Goal: Transaction & Acquisition: Register for event/course

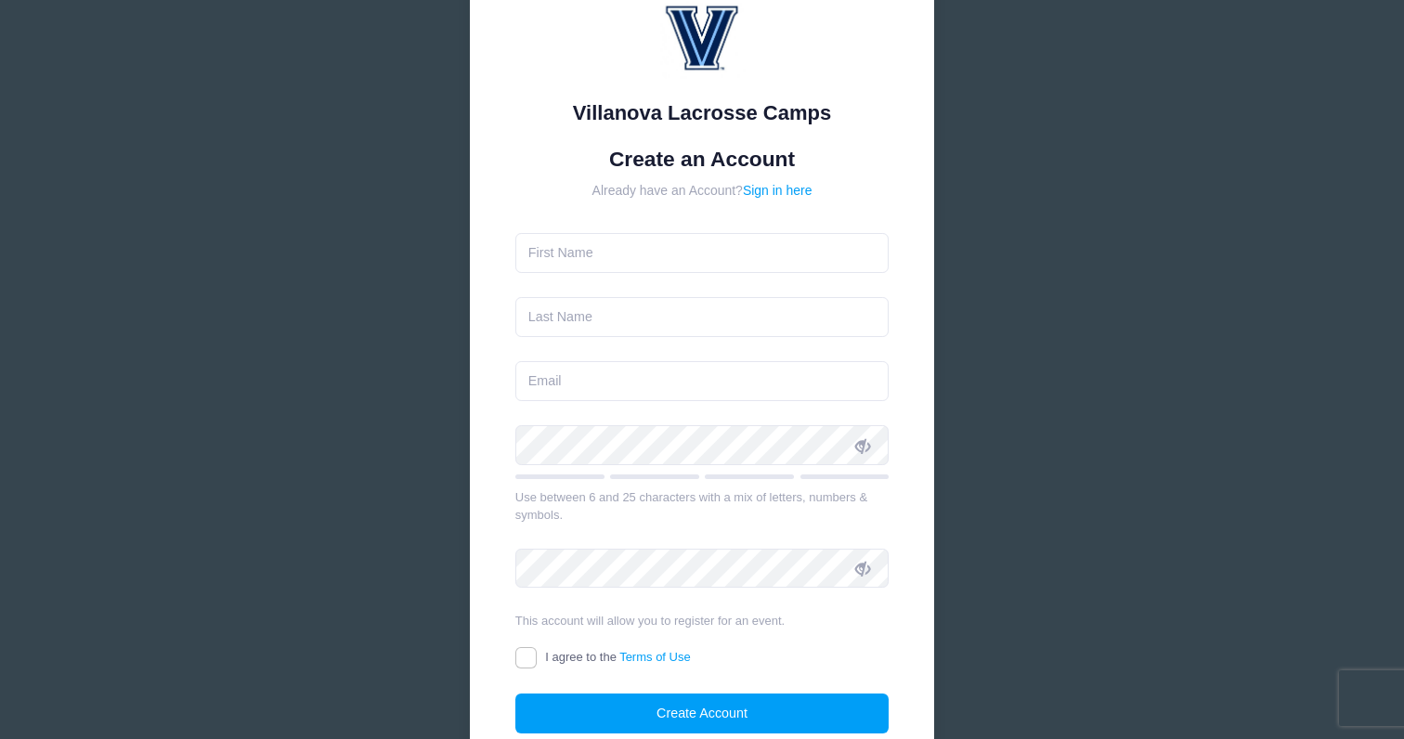
scroll to position [97, 0]
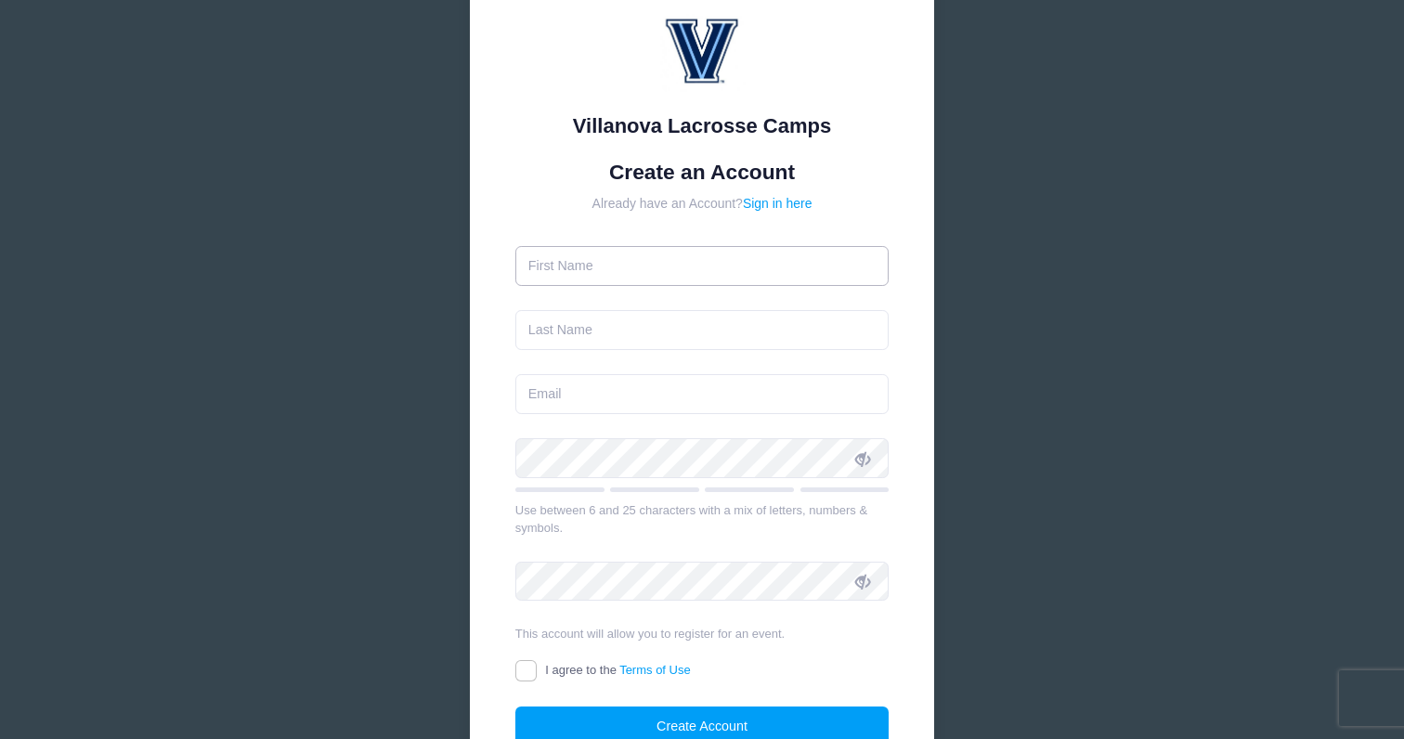
click at [629, 270] on input "text" at bounding box center [702, 266] width 374 height 40
type input "[PERSON_NAME]"
type input "Kovics"
type input "[EMAIL_ADDRESS][DOMAIN_NAME]"
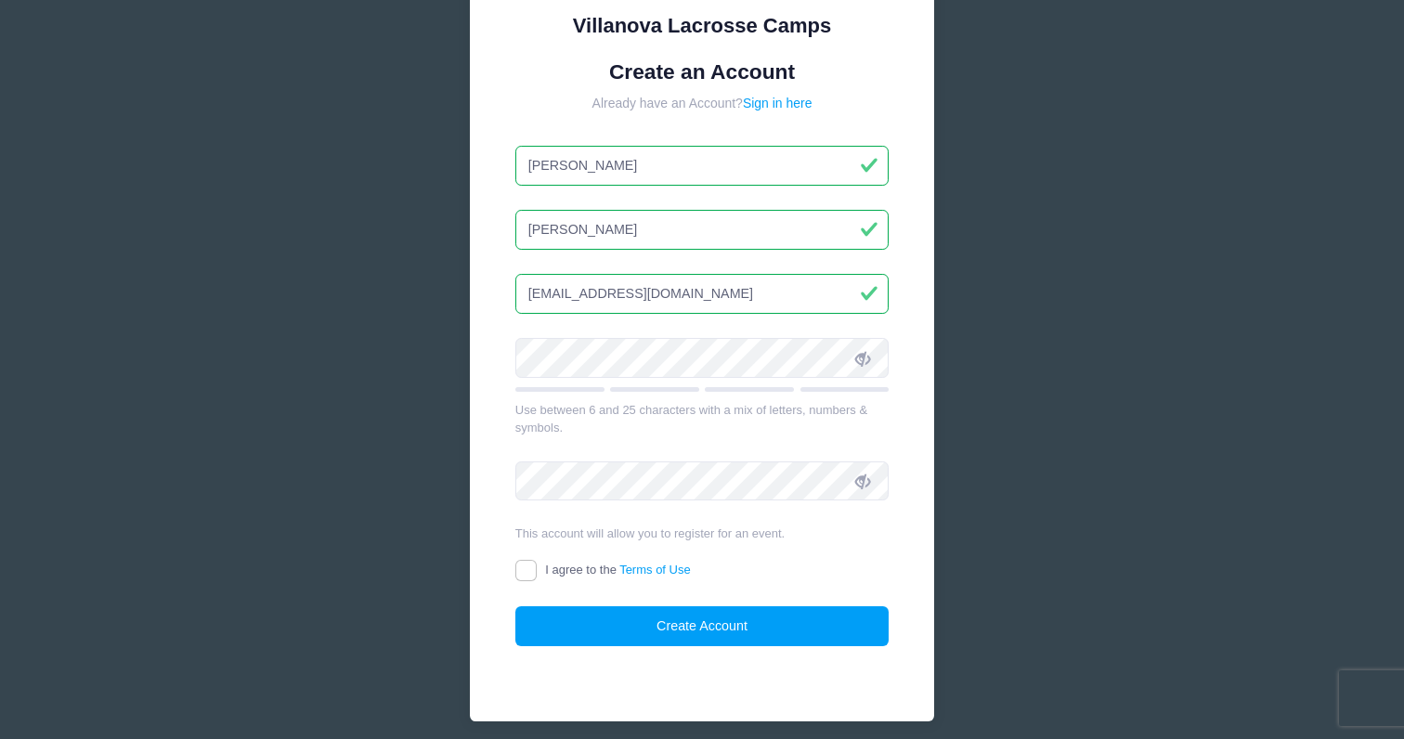
scroll to position [265, 0]
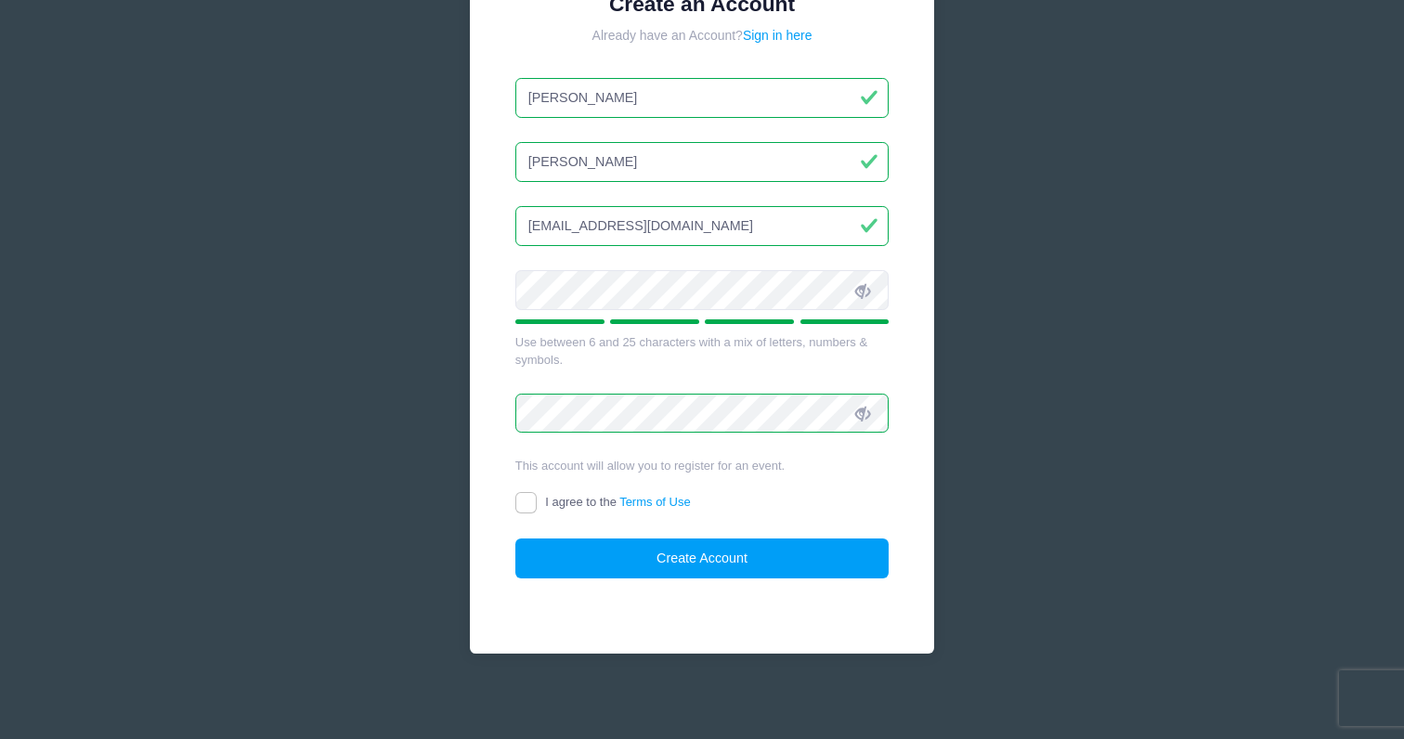
click at [537, 503] on label "I agree to the Terms of Use" at bounding box center [602, 502] width 175 height 19
click at [537, 503] on input "I agree to the Terms of Use" at bounding box center [525, 502] width 21 height 21
checkbox input "true"
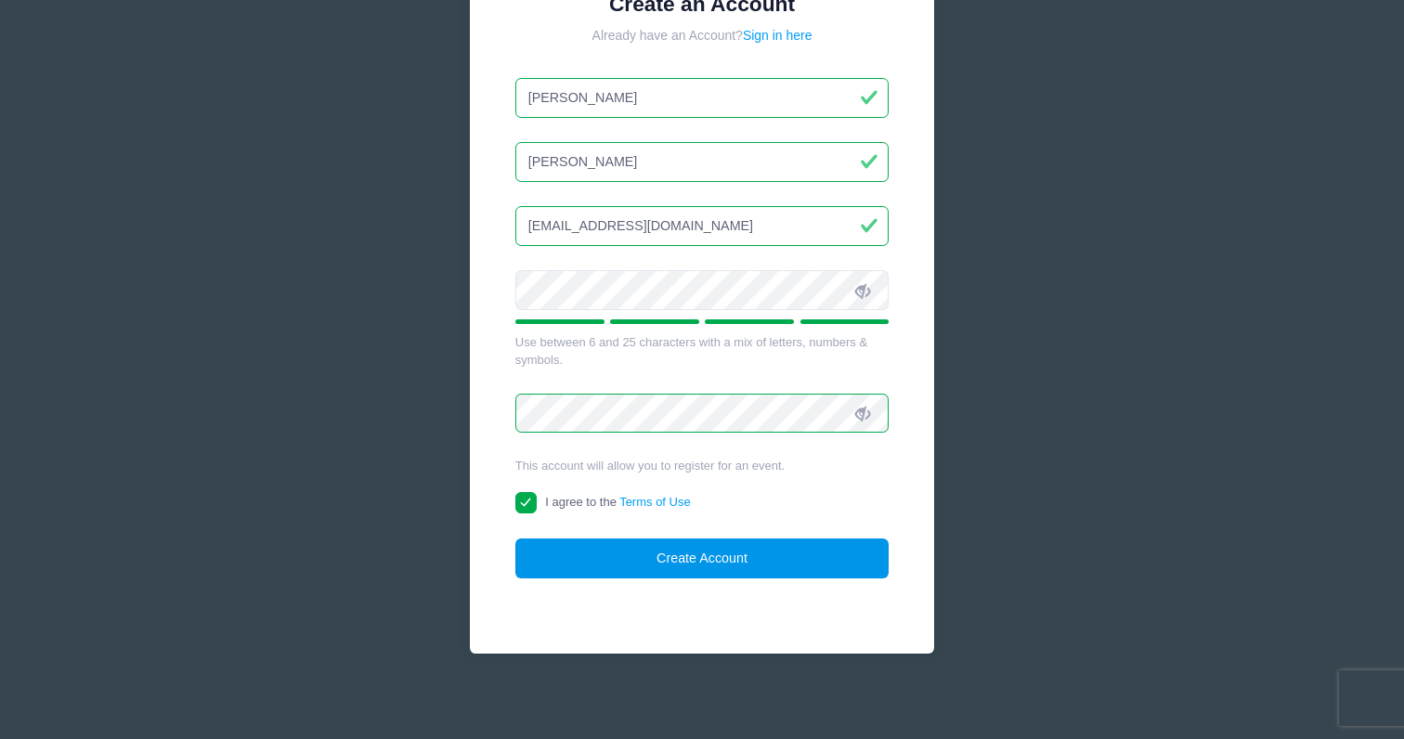
click at [634, 550] on button "Create Account" at bounding box center [702, 558] width 374 height 40
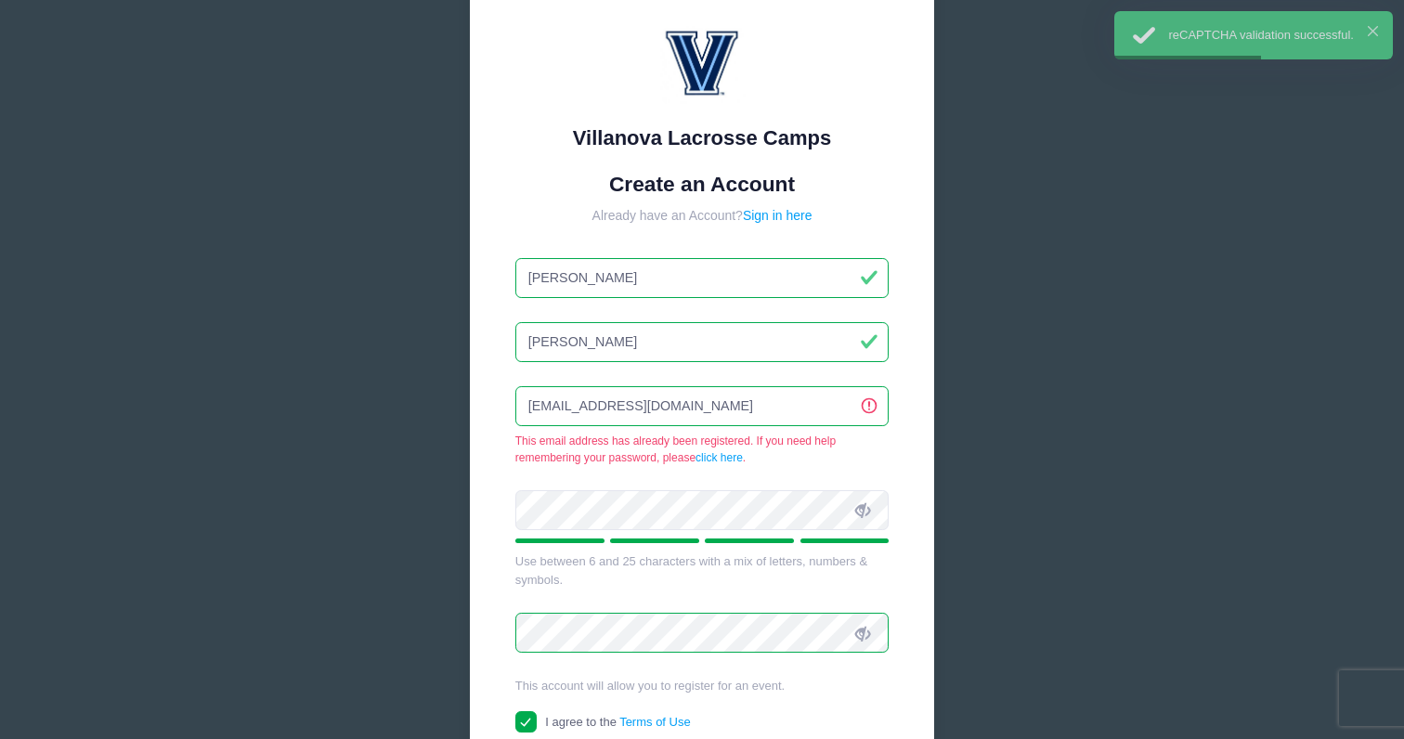
scroll to position [73, 0]
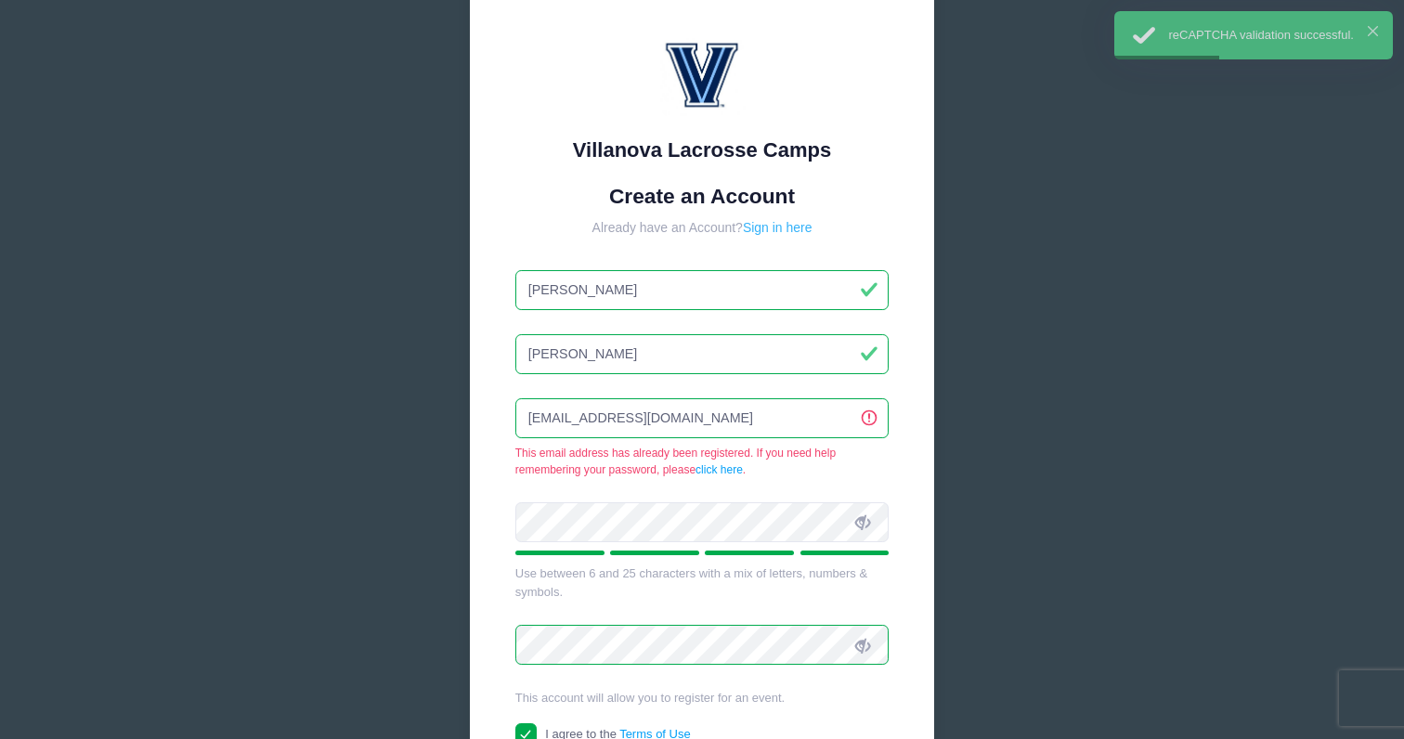
click at [798, 220] on link "Sign in here" at bounding box center [778, 227] width 70 height 15
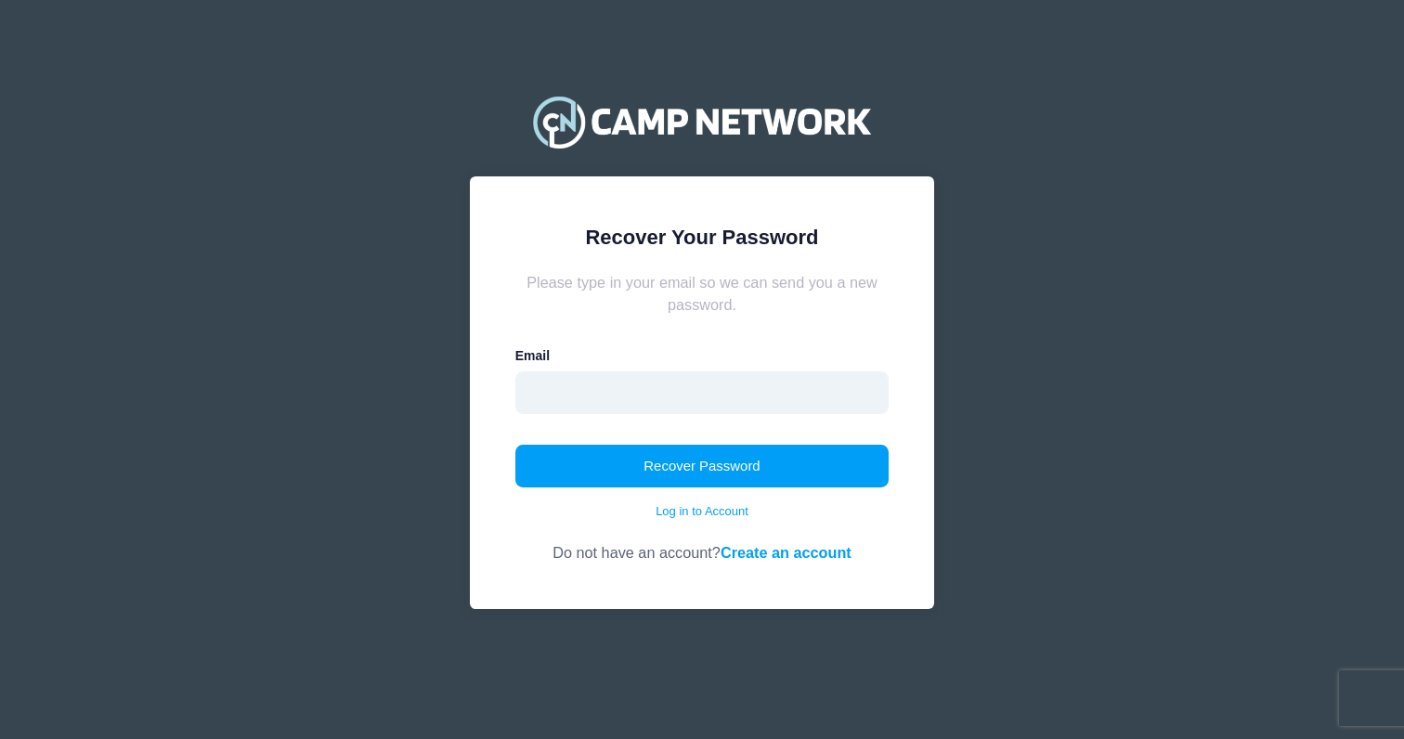
click at [705, 395] on input "email" at bounding box center [702, 392] width 374 height 43
type input "[EMAIL_ADDRESS][DOMAIN_NAME]"
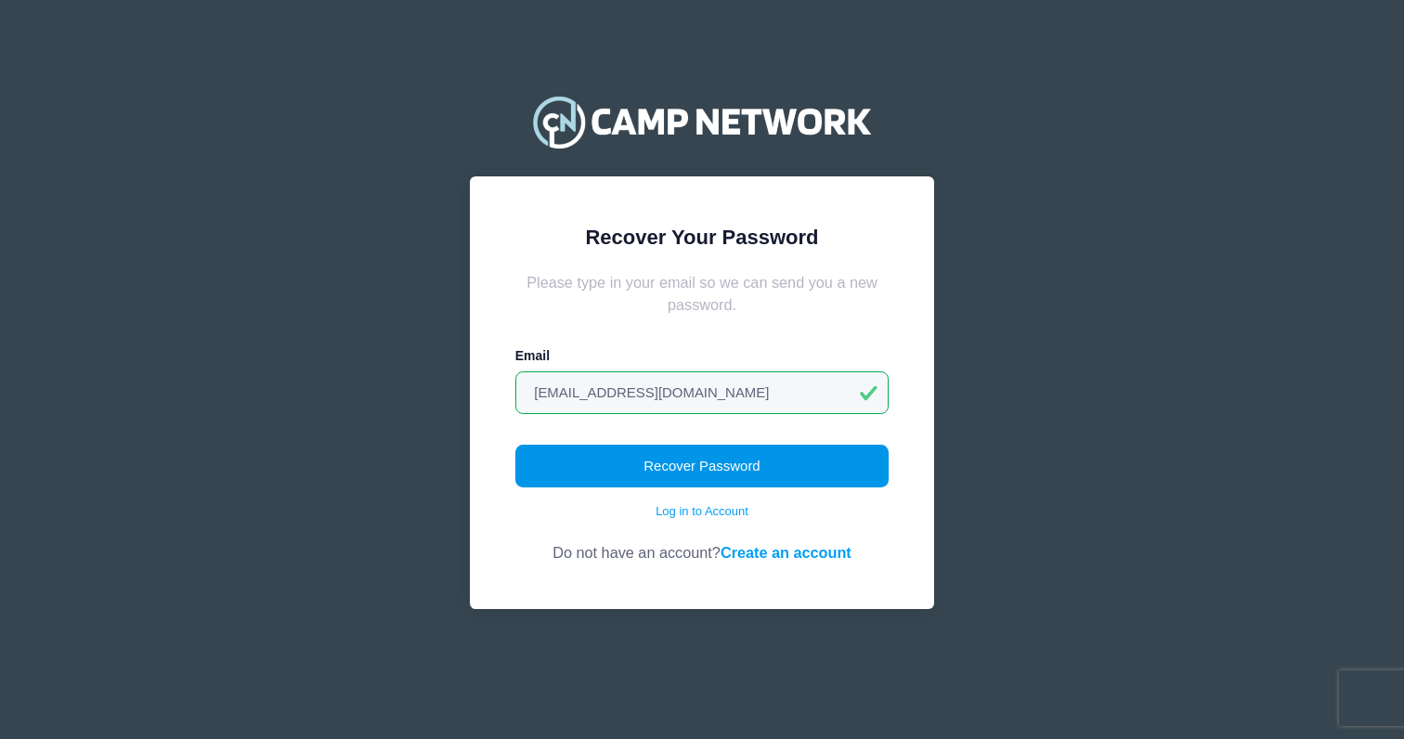
click at [704, 471] on button "Recover Password" at bounding box center [702, 466] width 374 height 43
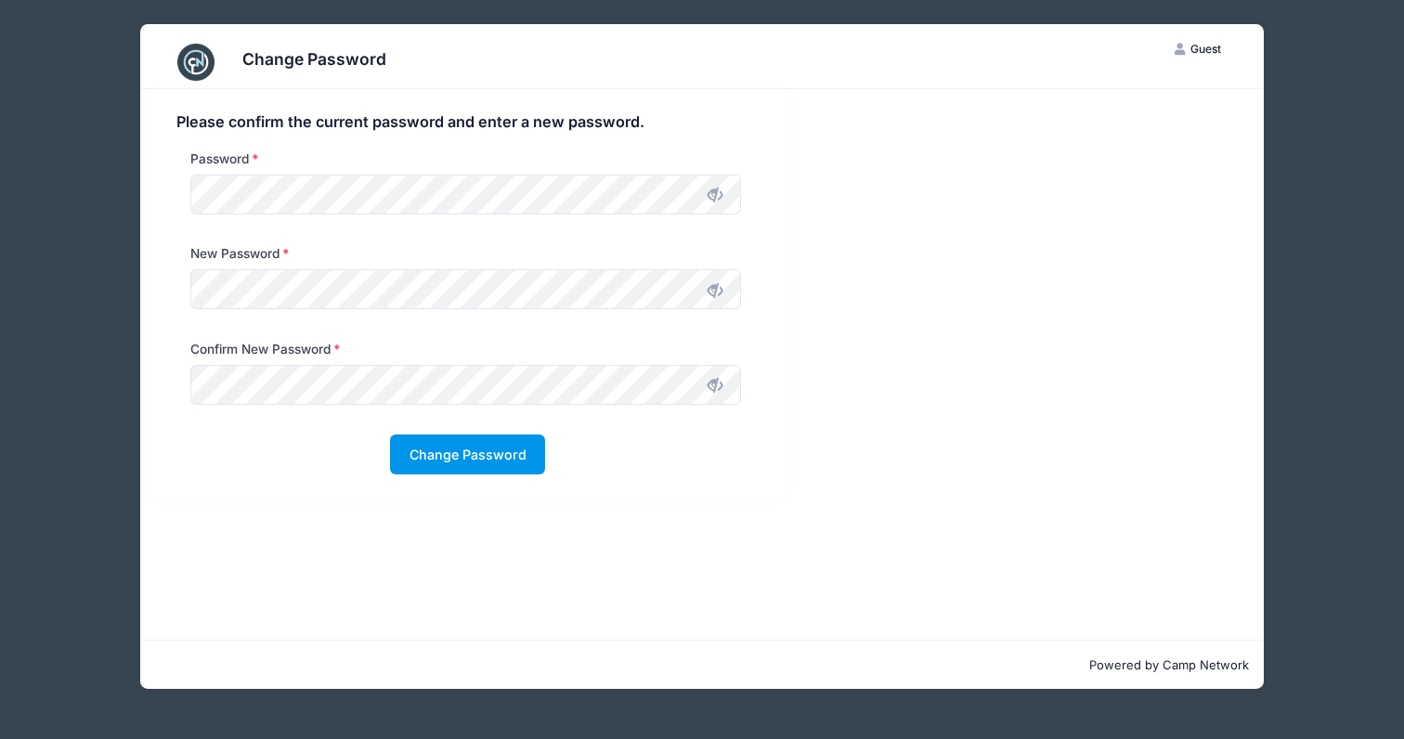
click at [443, 455] on button "Change Password" at bounding box center [467, 454] width 155 height 40
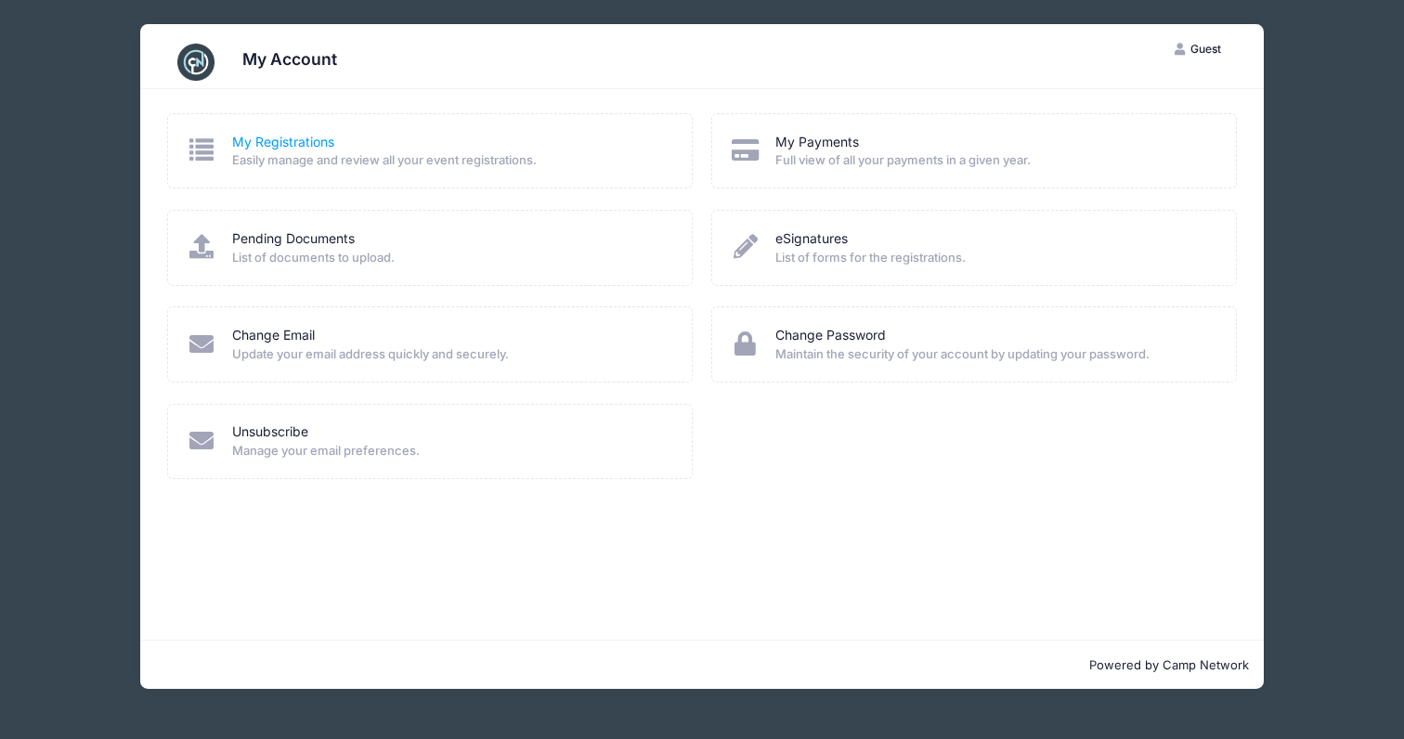
click at [234, 150] on link "My Registrations" at bounding box center [283, 142] width 102 height 19
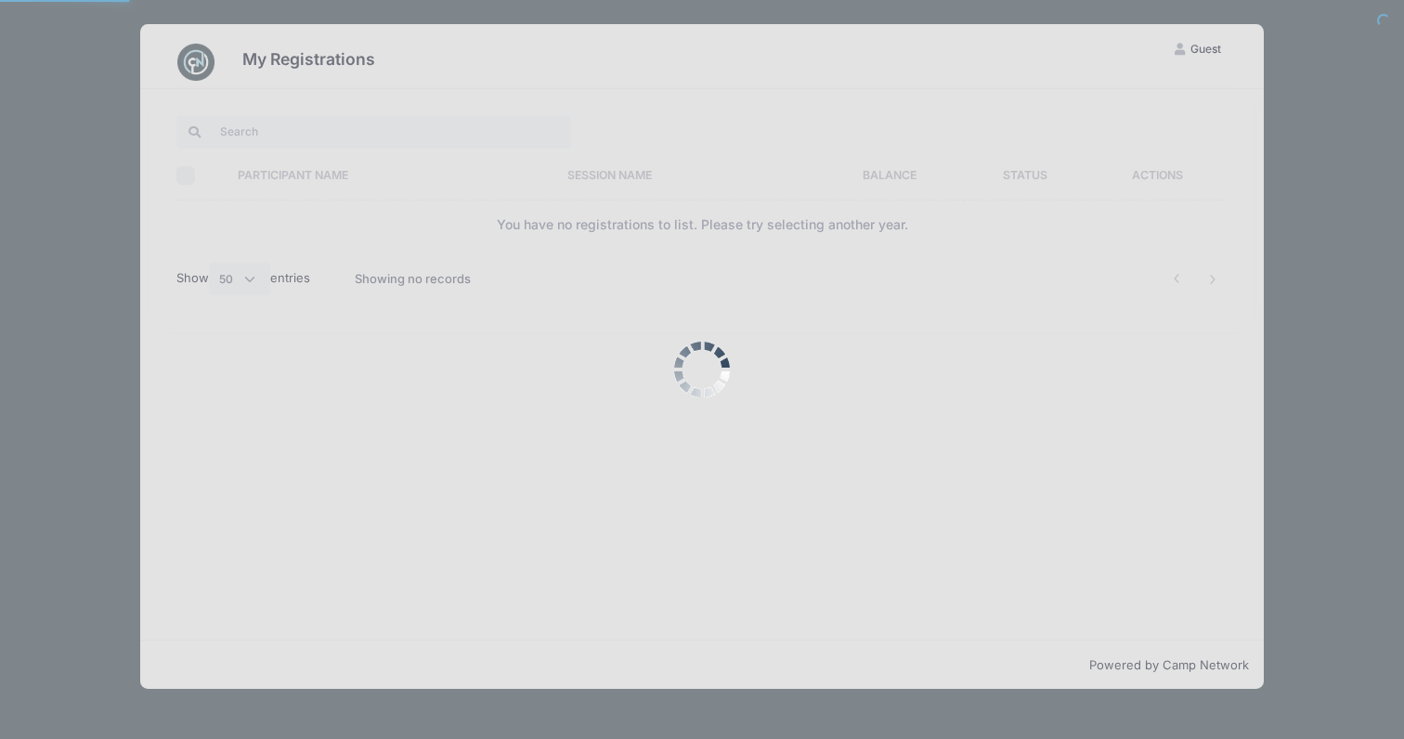
select select "50"
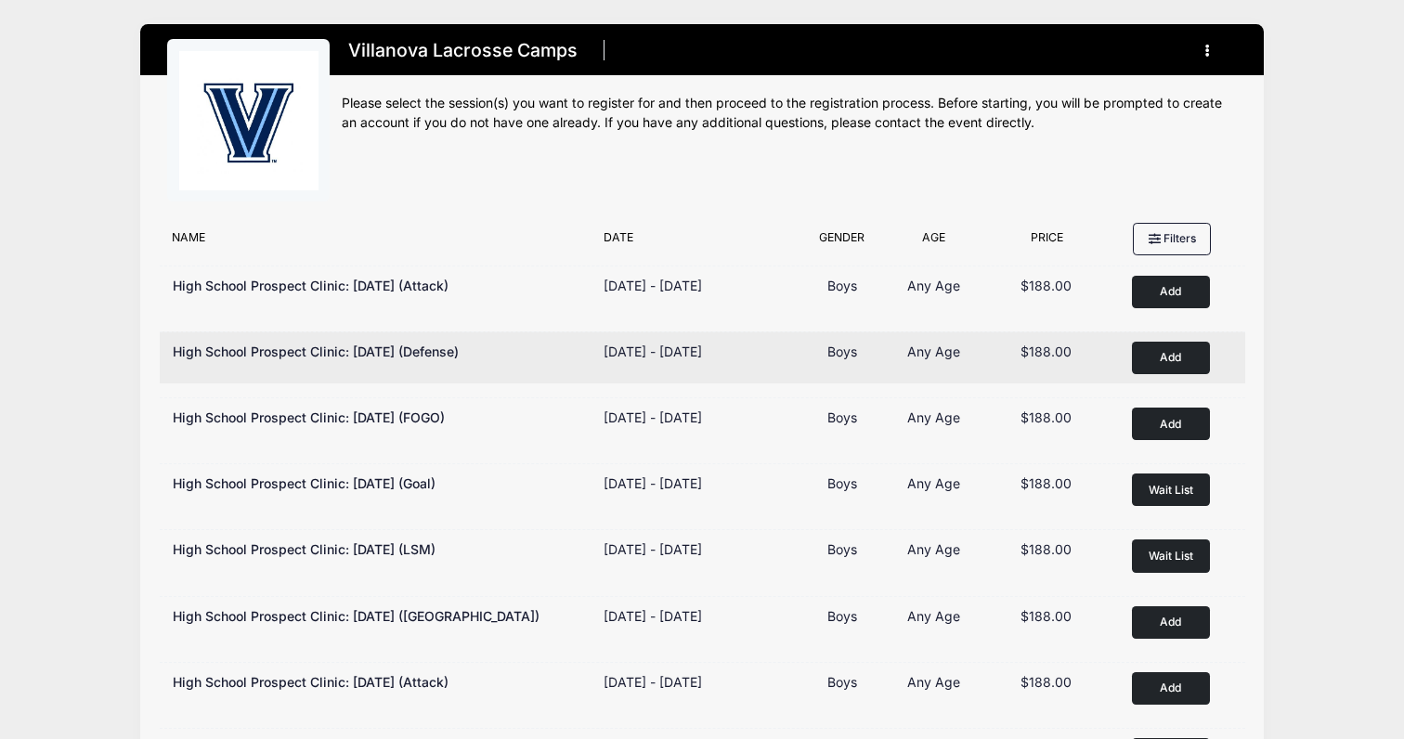
click at [1183, 357] on button "Add to Cart" at bounding box center [1171, 358] width 78 height 32
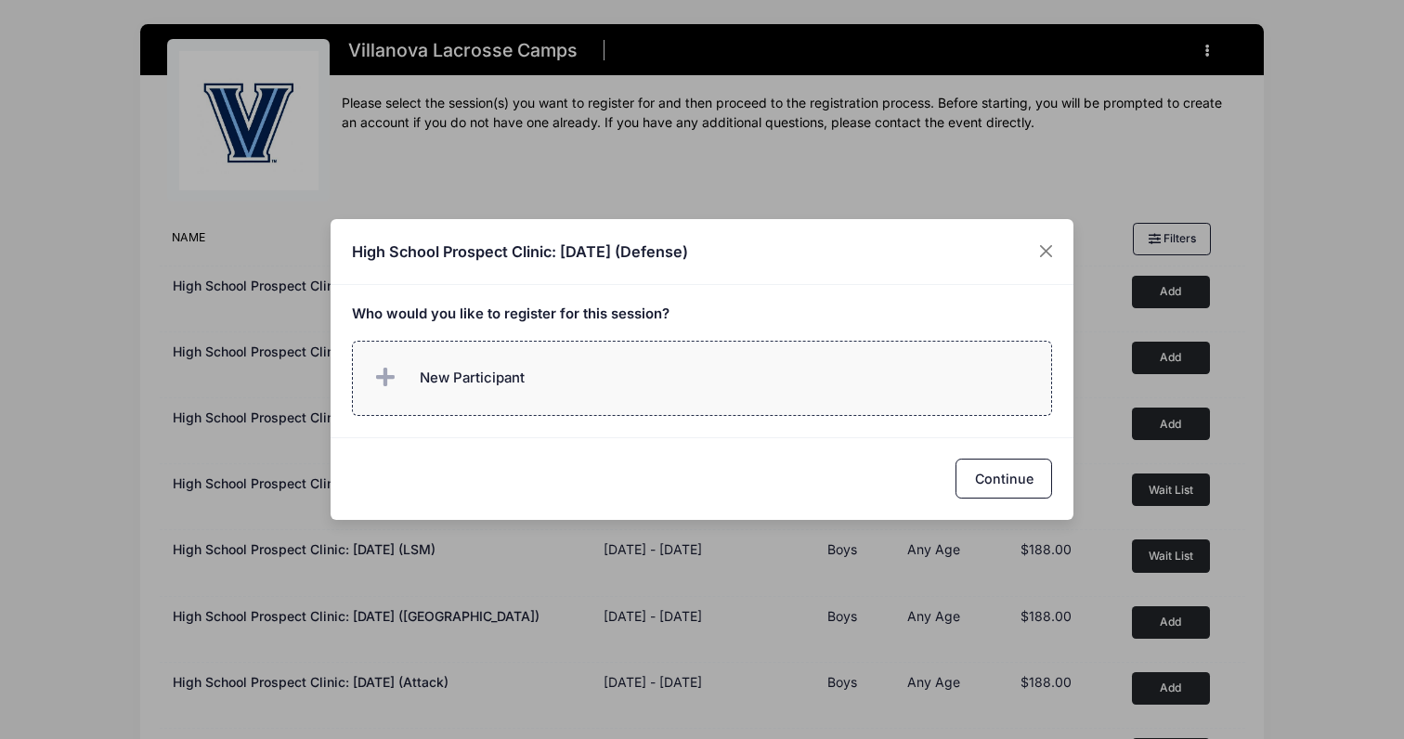
click at [719, 369] on label "New Participant" at bounding box center [702, 378] width 701 height 75
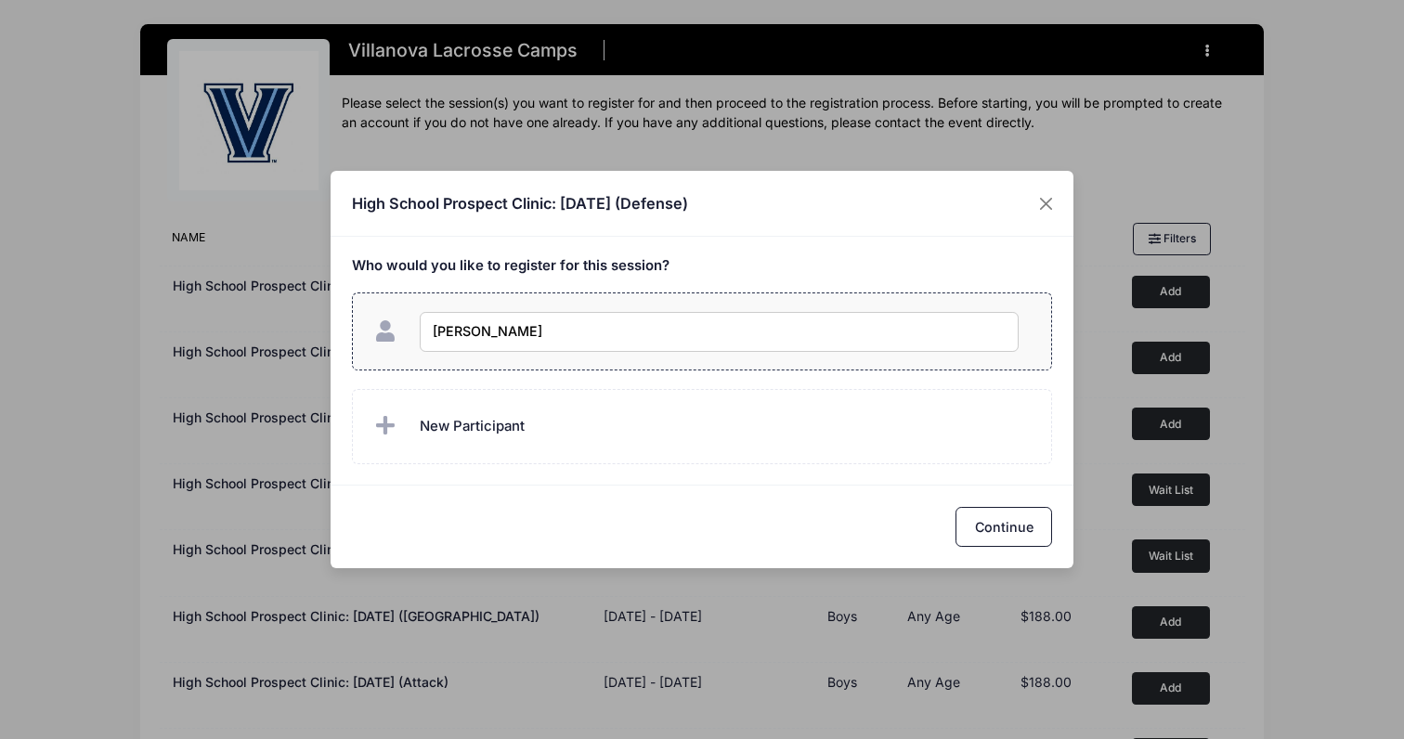
type input "Alexander Kovics"
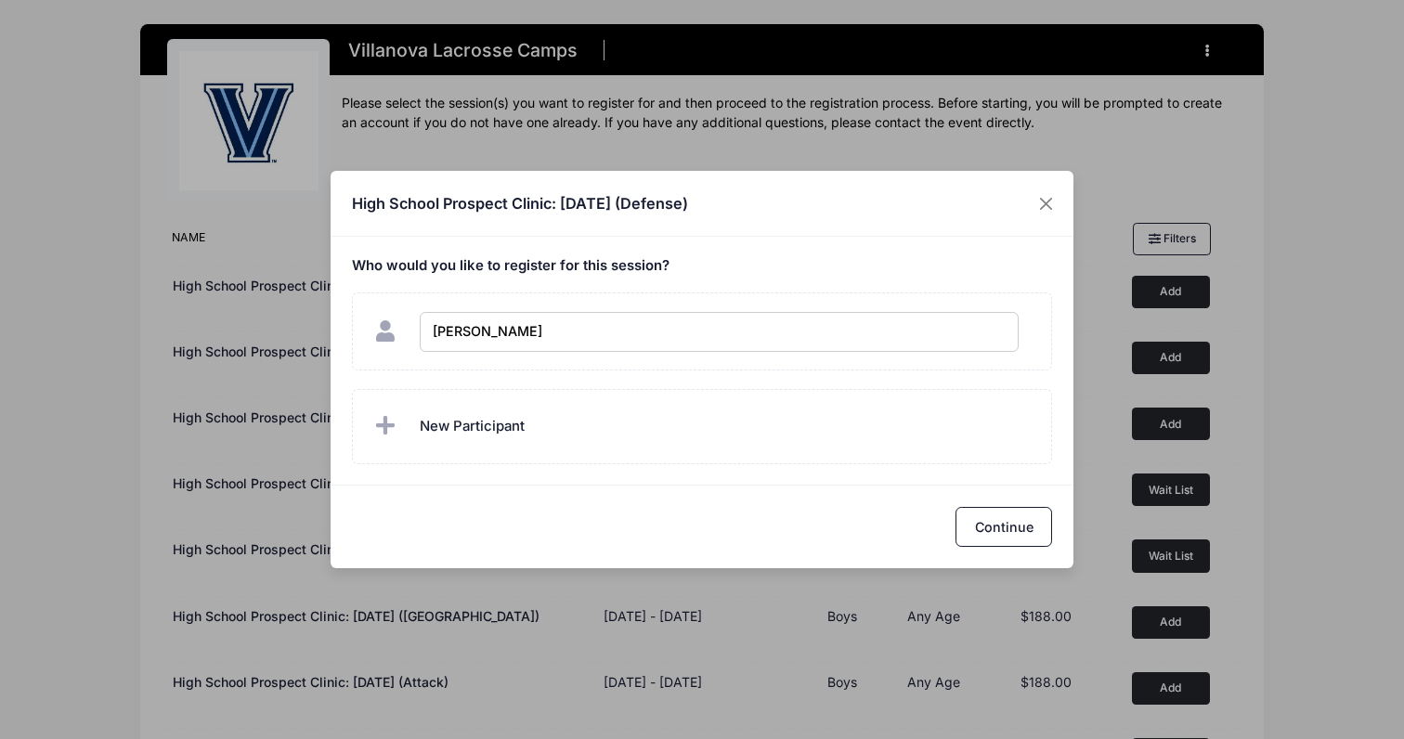
checkbox input "true"
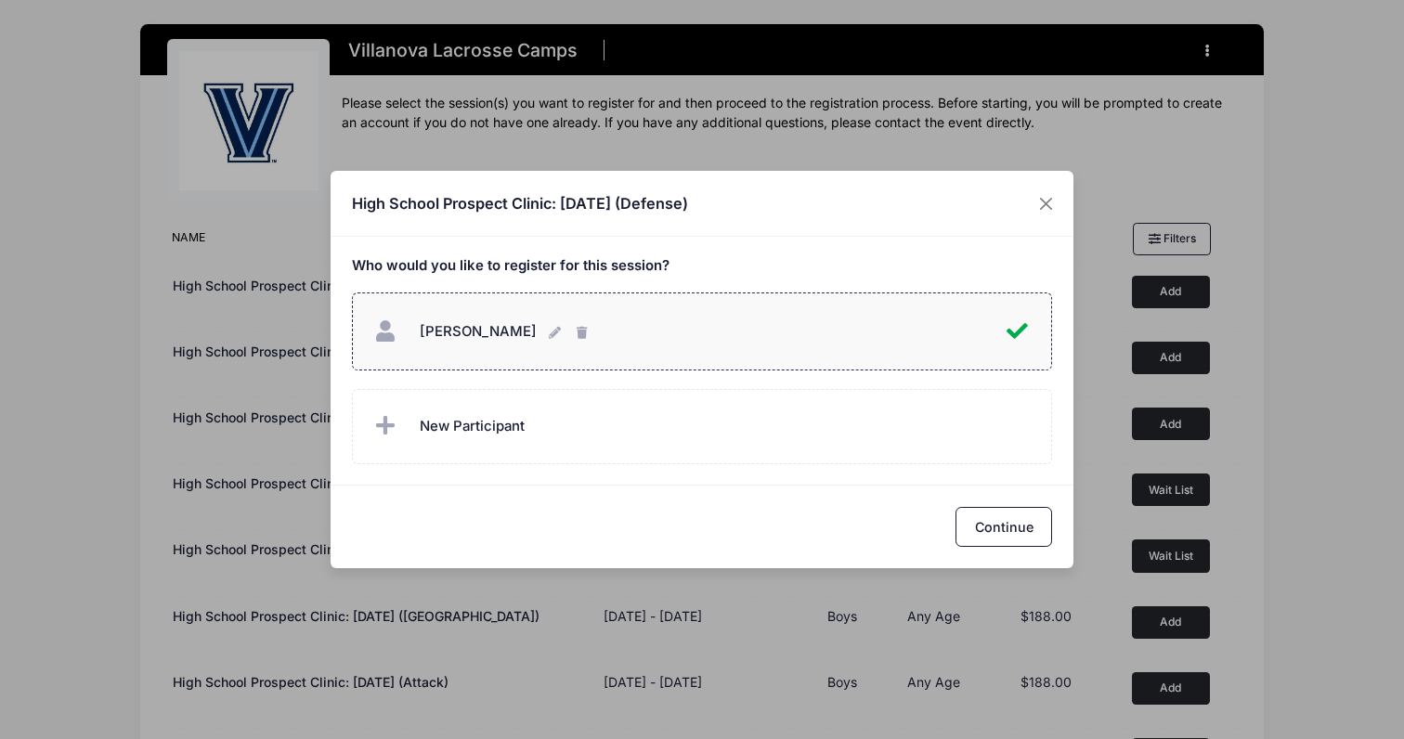
click at [991, 548] on div "Continue" at bounding box center [701, 526] width 743 height 83
click at [984, 522] on button "Continue" at bounding box center [1003, 527] width 97 height 40
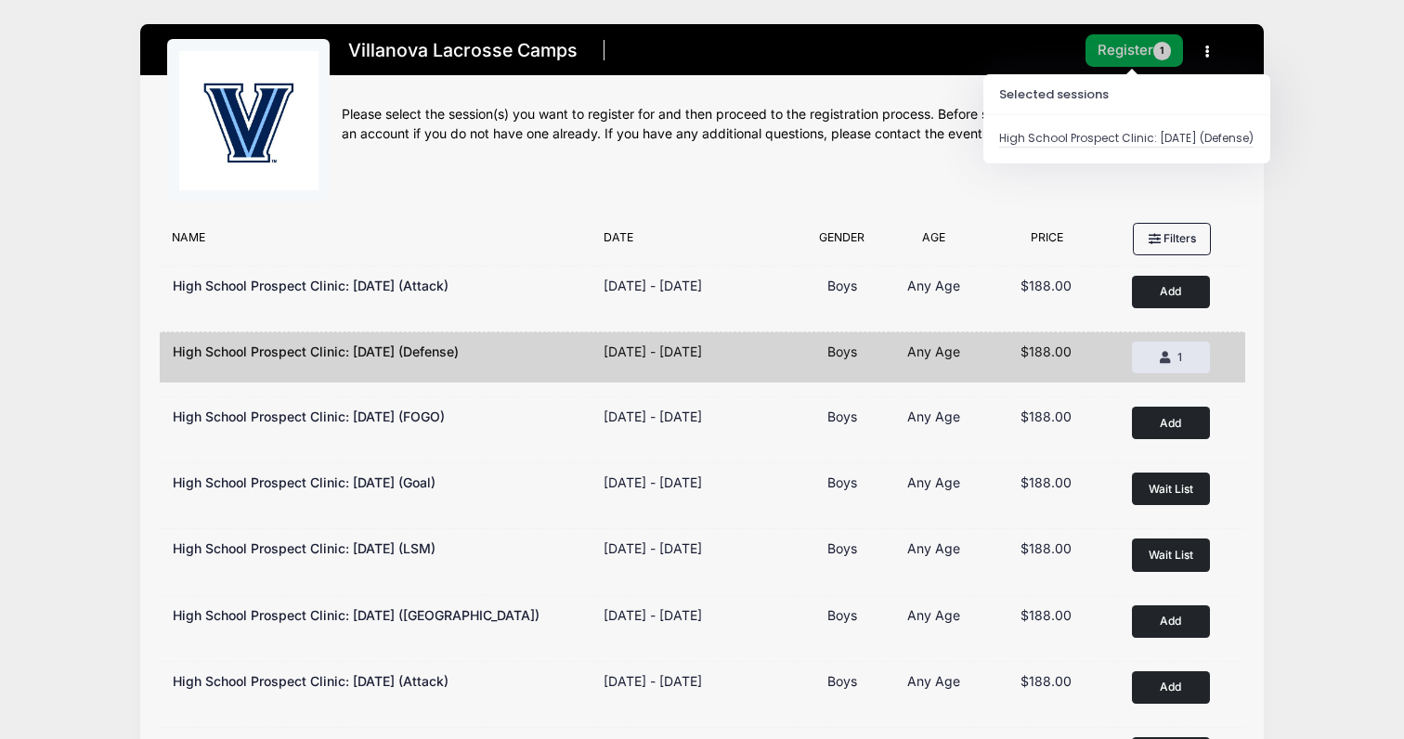
click at [1124, 58] on button "Register 1" at bounding box center [1134, 50] width 98 height 32
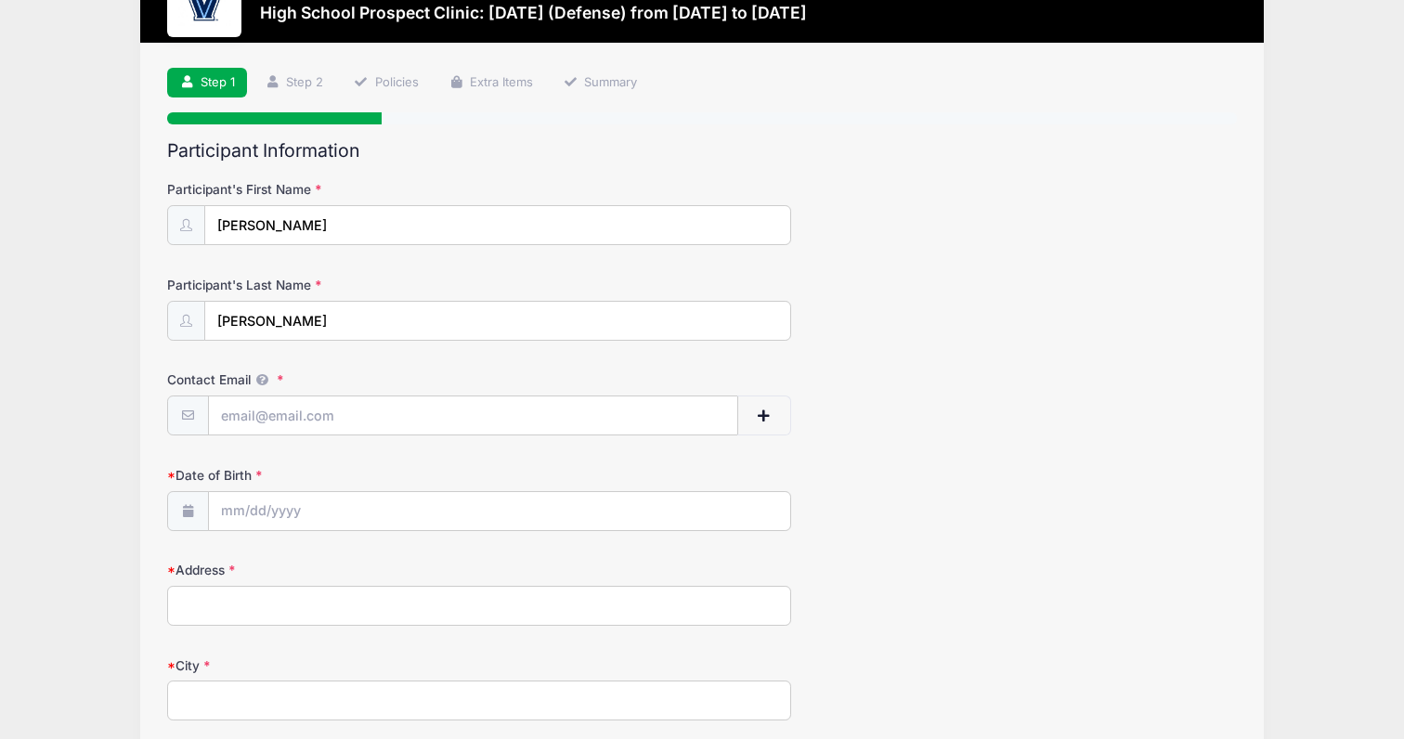
scroll to position [114, 0]
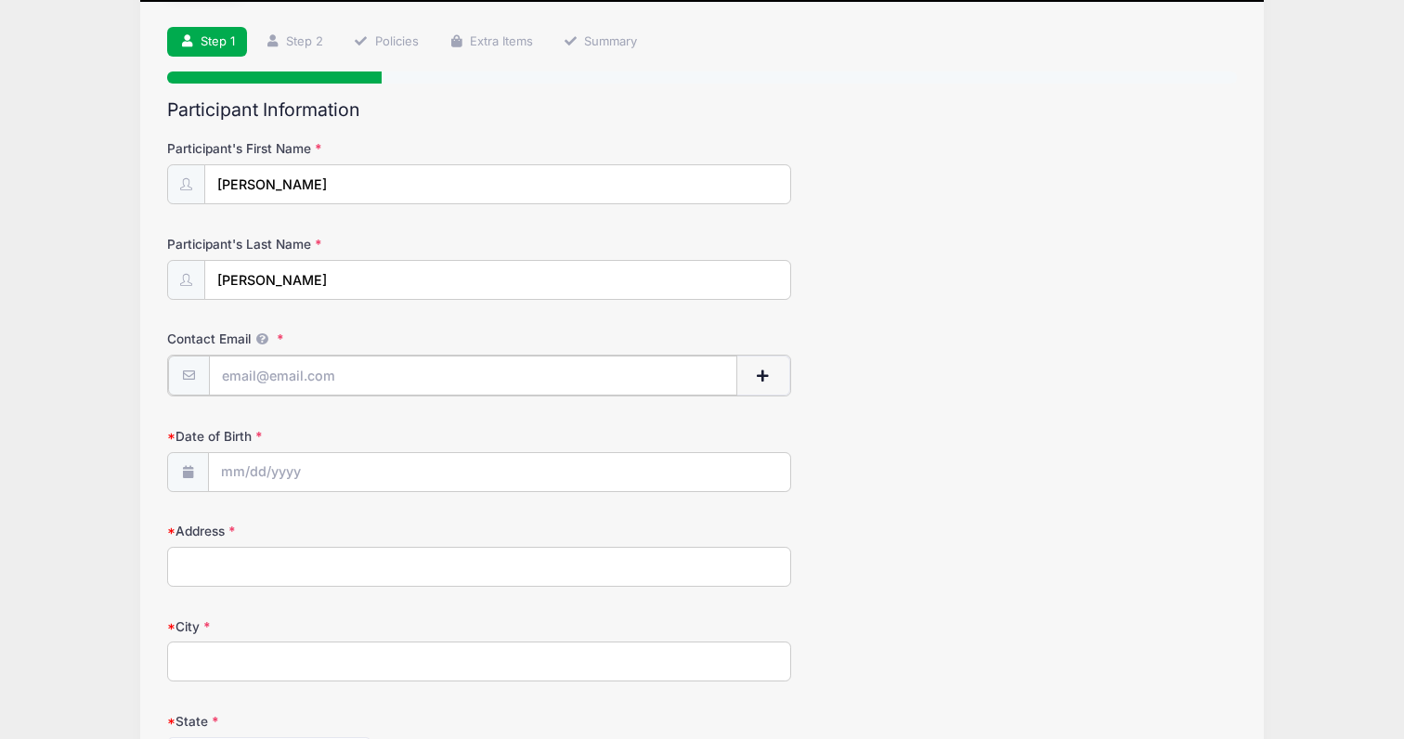
click at [468, 369] on input "Contact Email" at bounding box center [473, 376] width 529 height 40
type input "alexanderkovics@gmail.com"
click at [369, 468] on input "Date of Birth" at bounding box center [499, 471] width 581 height 40
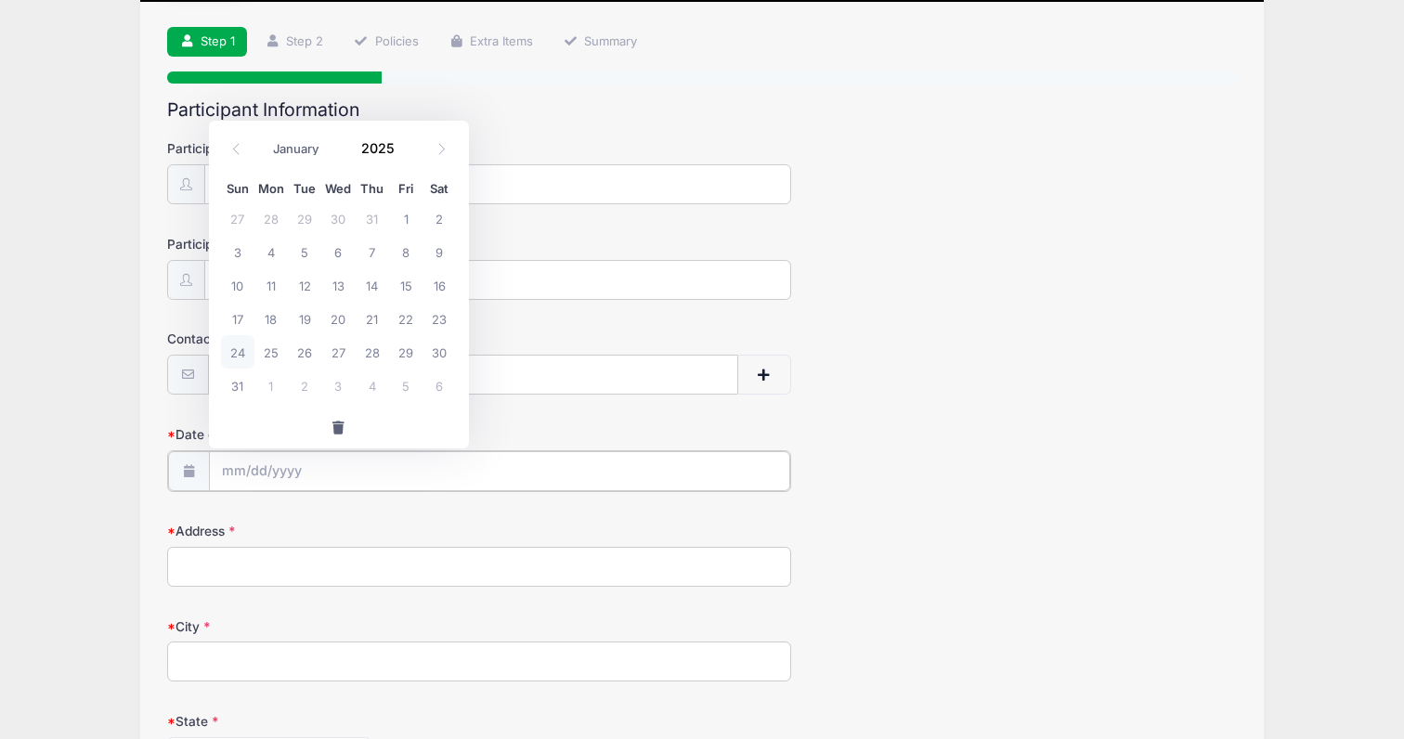
click at [266, 474] on input "Date of Birth" at bounding box center [499, 471] width 581 height 40
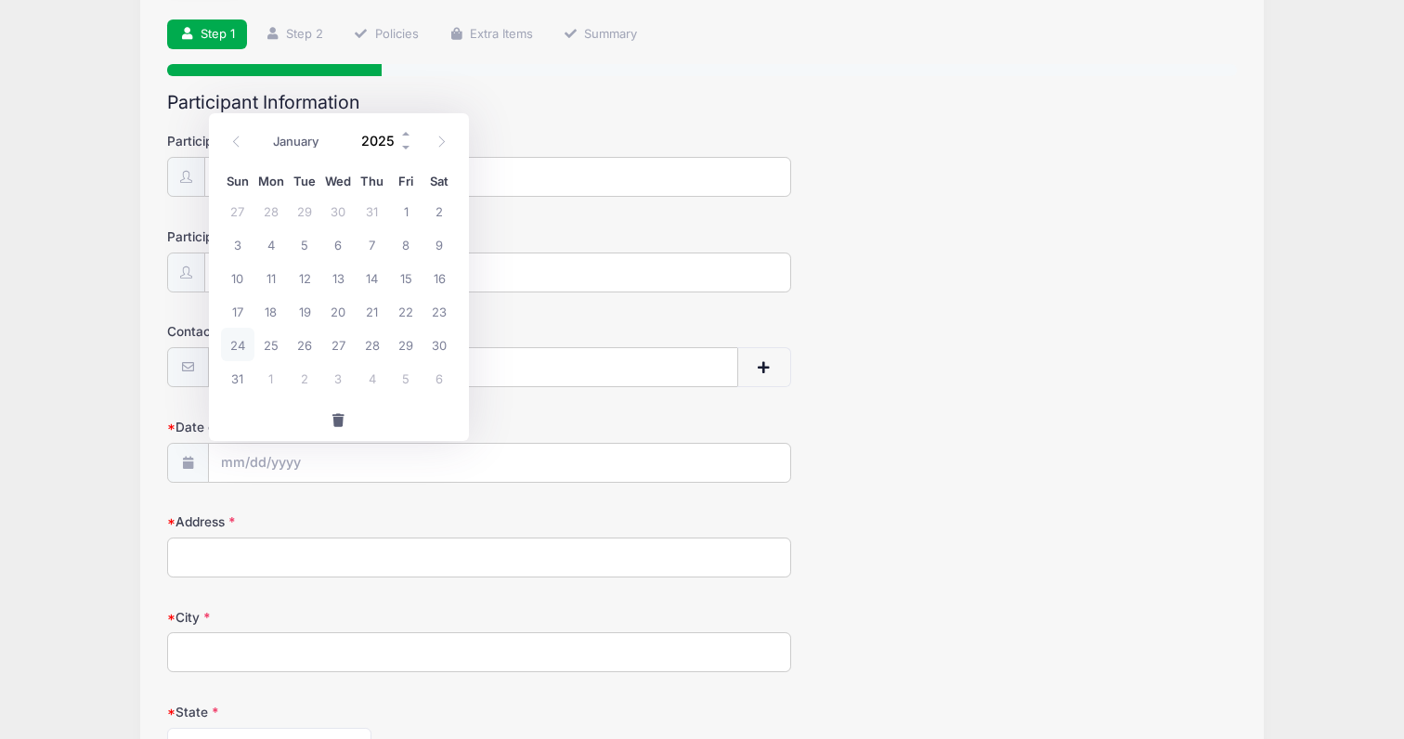
click at [380, 143] on input "2025" at bounding box center [383, 140] width 60 height 28
click at [401, 141] on span at bounding box center [406, 147] width 13 height 14
click at [384, 140] on input "2024" at bounding box center [383, 140] width 60 height 28
type input "2009"
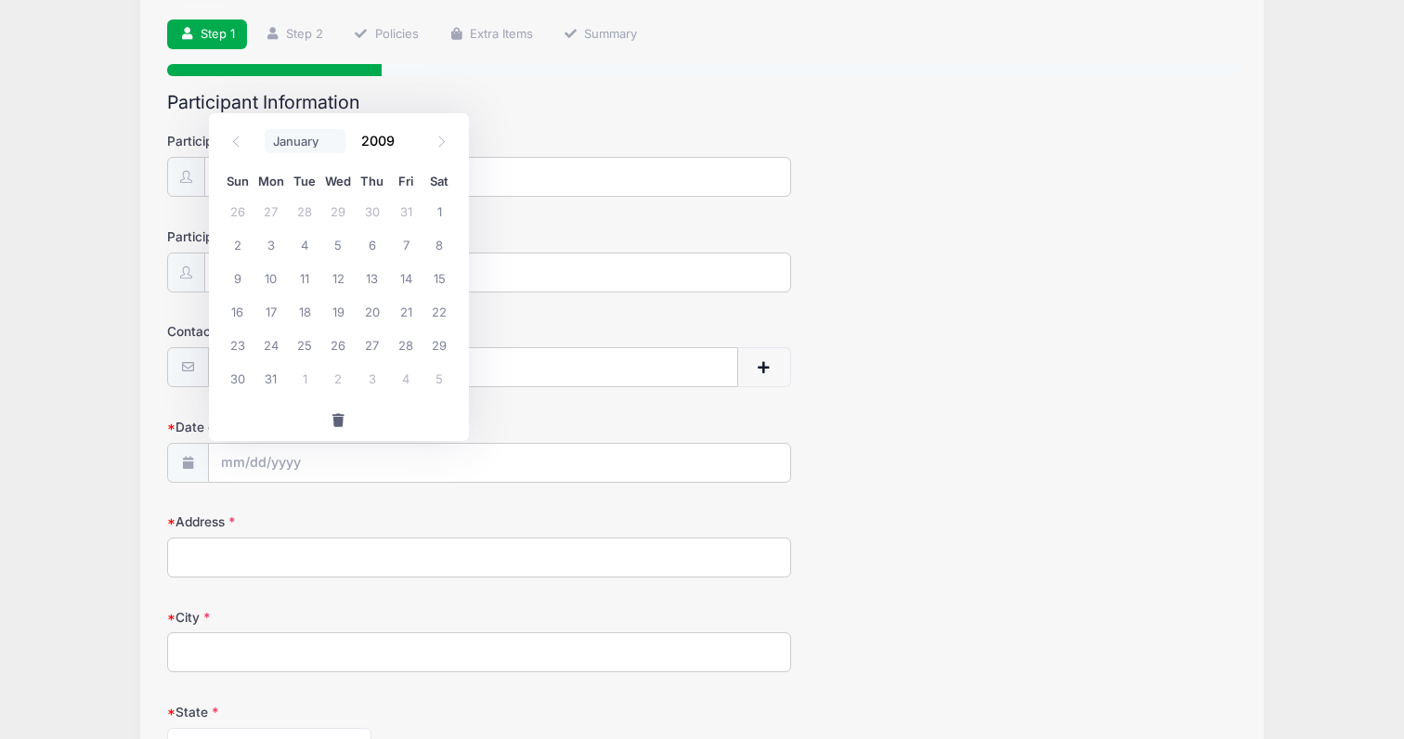
click at [306, 139] on select "January February March April May June July August September October November De…" at bounding box center [306, 141] width 83 height 24
click at [265, 129] on select "January February March April May June July August September October November De…" at bounding box center [306, 141] width 83 height 24
click at [304, 246] on span "4" at bounding box center [304, 243] width 33 height 33
type input "08/04/2009"
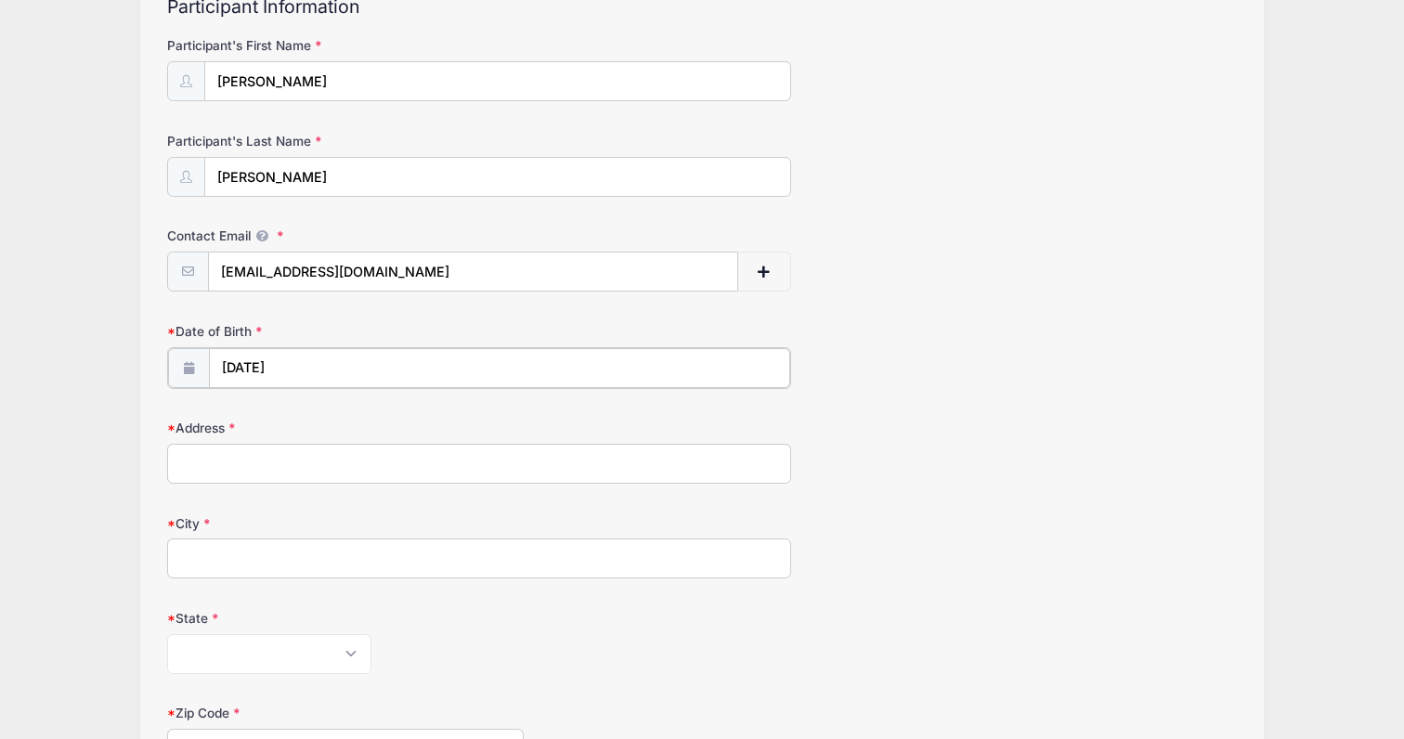
scroll to position [221, 0]
click at [329, 452] on input "Address" at bounding box center [479, 458] width 624 height 40
type input "49 Gorham Ave"
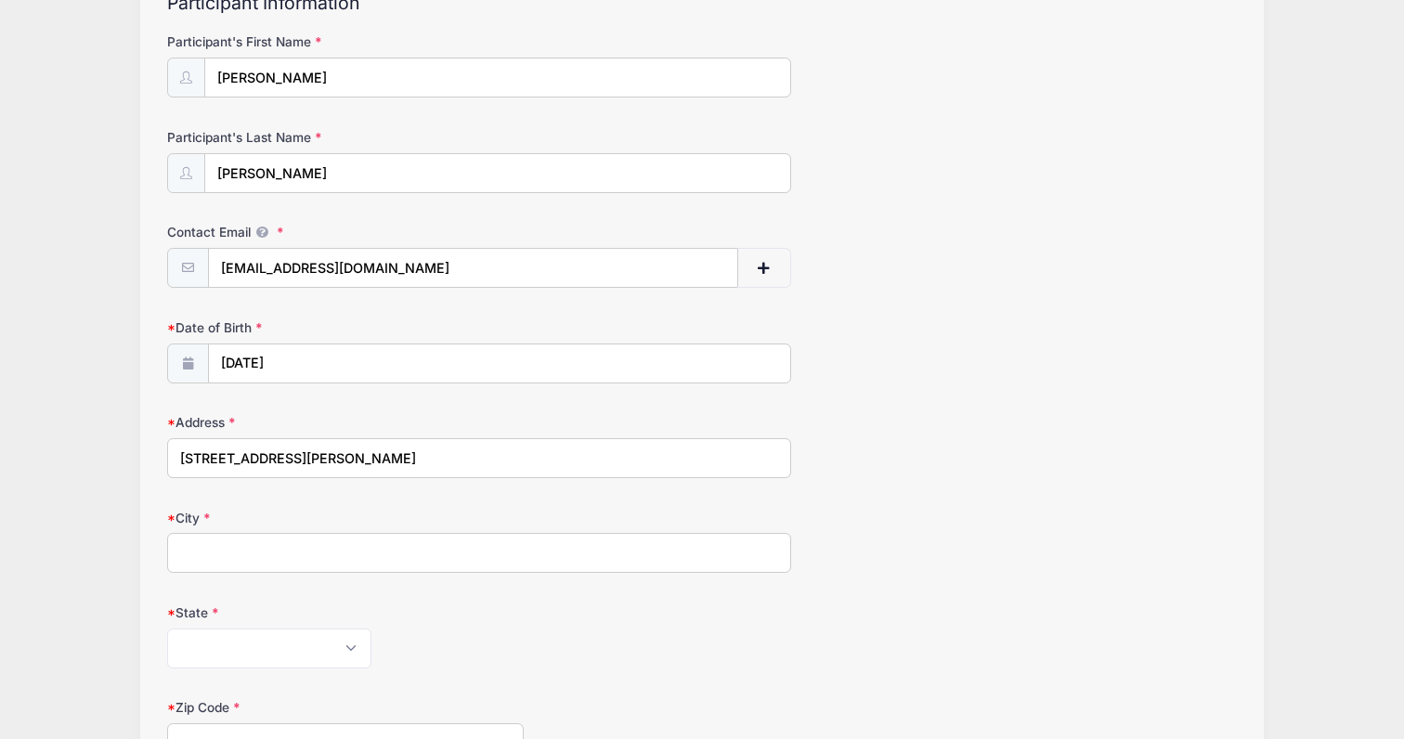
type input "Westport"
type input "06880"
type input "(646) 249-4200"
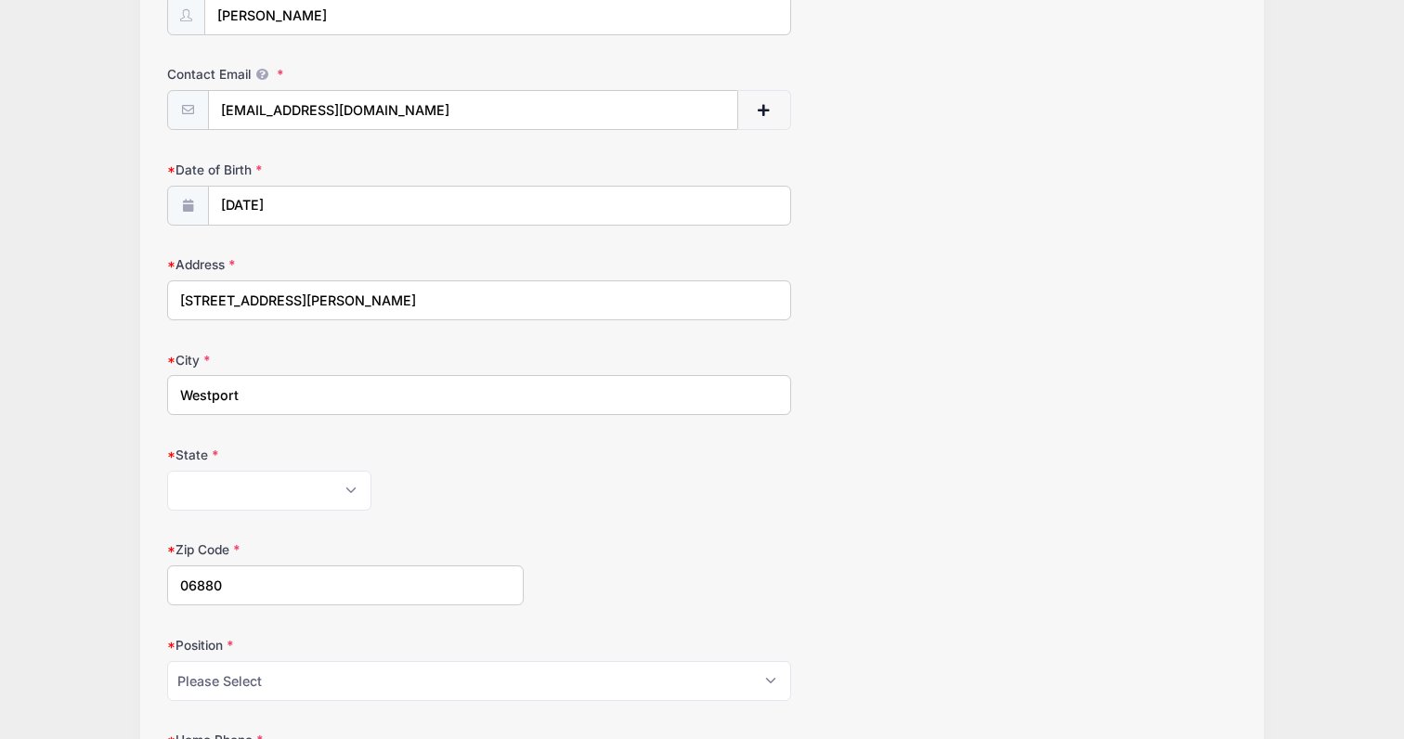
scroll to position [410, 0]
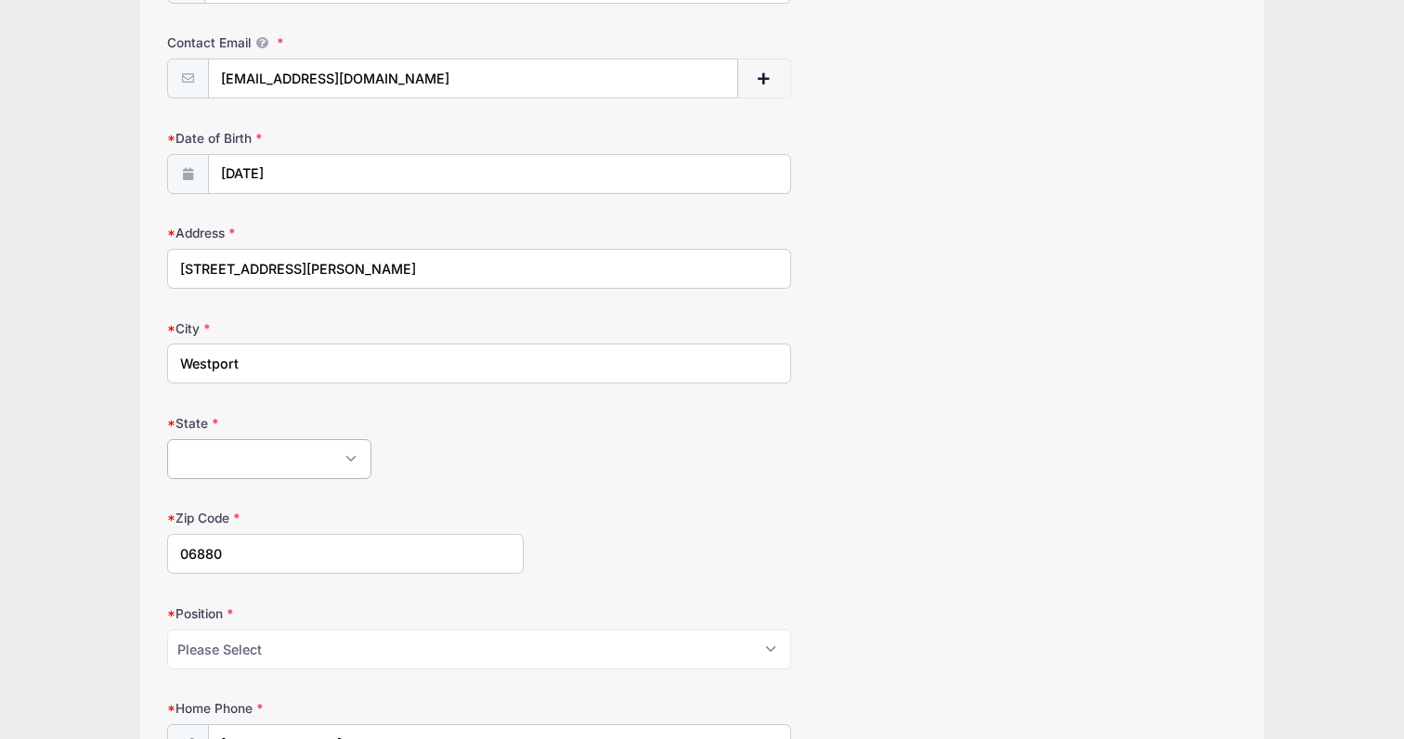
click at [330, 452] on select "Alabama Alaska American Samoa Arizona Arkansas Armed Forces Africa Armed Forces…" at bounding box center [269, 459] width 204 height 40
select select "CT"
click at [167, 439] on select "Alabama Alaska American Samoa Arizona Arkansas Armed Forces Africa Armed Forces…" at bounding box center [269, 459] width 204 height 40
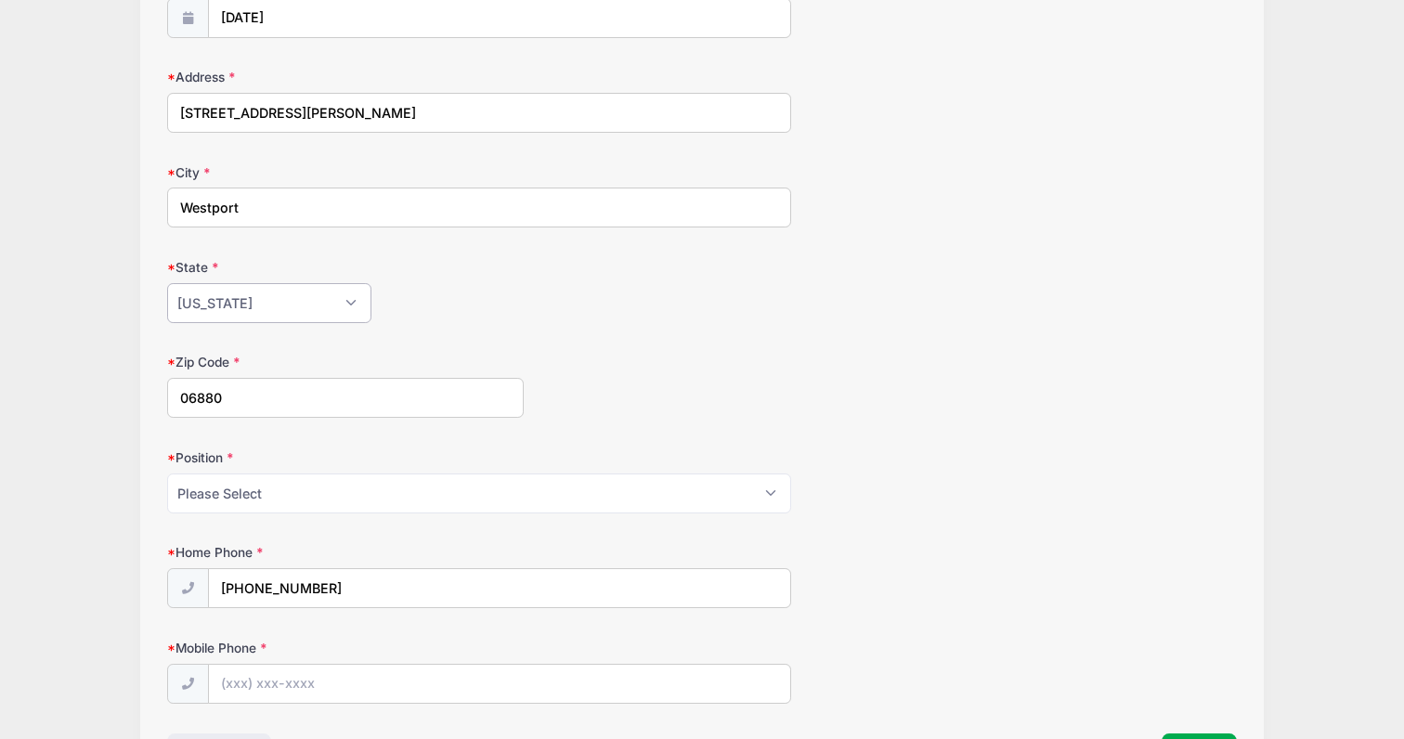
scroll to position [589, 0]
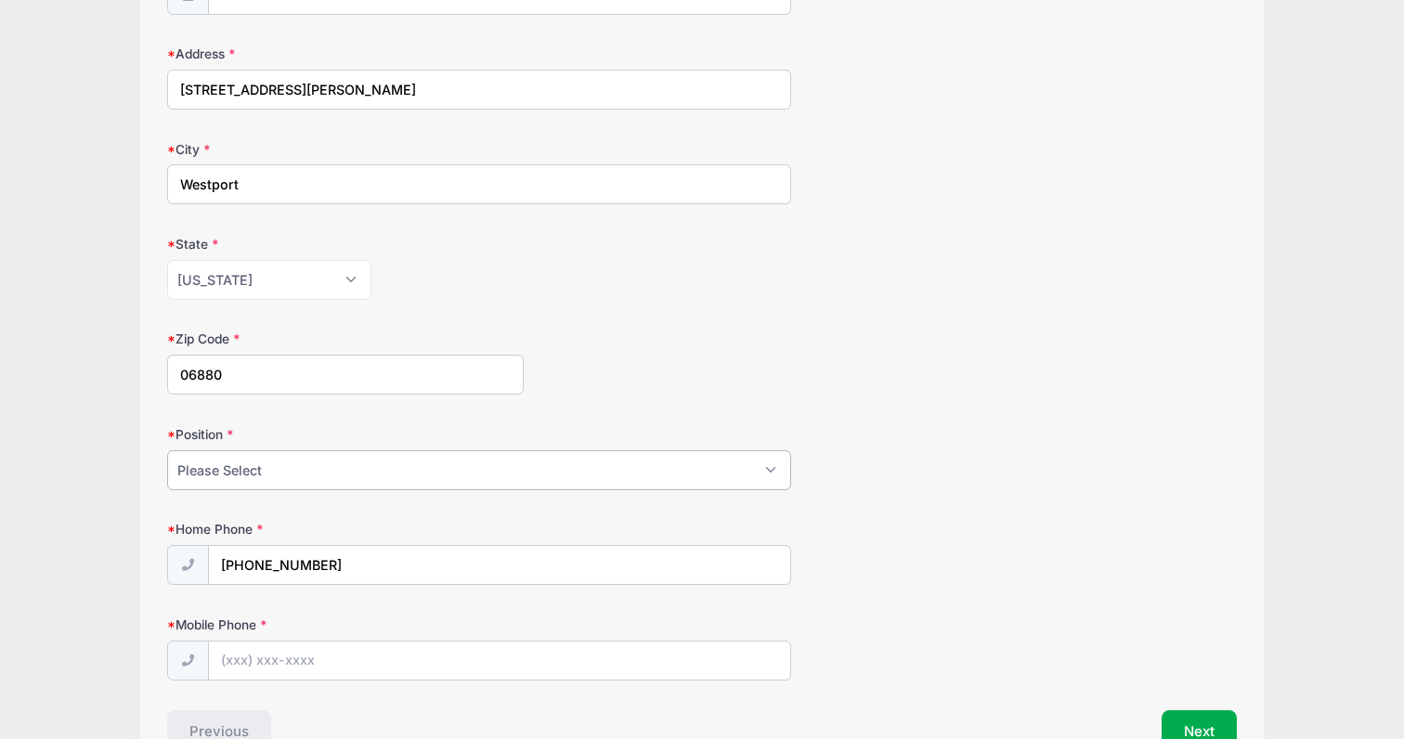
click at [428, 463] on select "Please Select Goalie Middie Defense Attack FOGO LSM" at bounding box center [479, 470] width 624 height 40
select select "Defense"
click at [167, 450] on select "Please Select Goalie Middie Defense Attack FOGO LSM" at bounding box center [479, 470] width 624 height 40
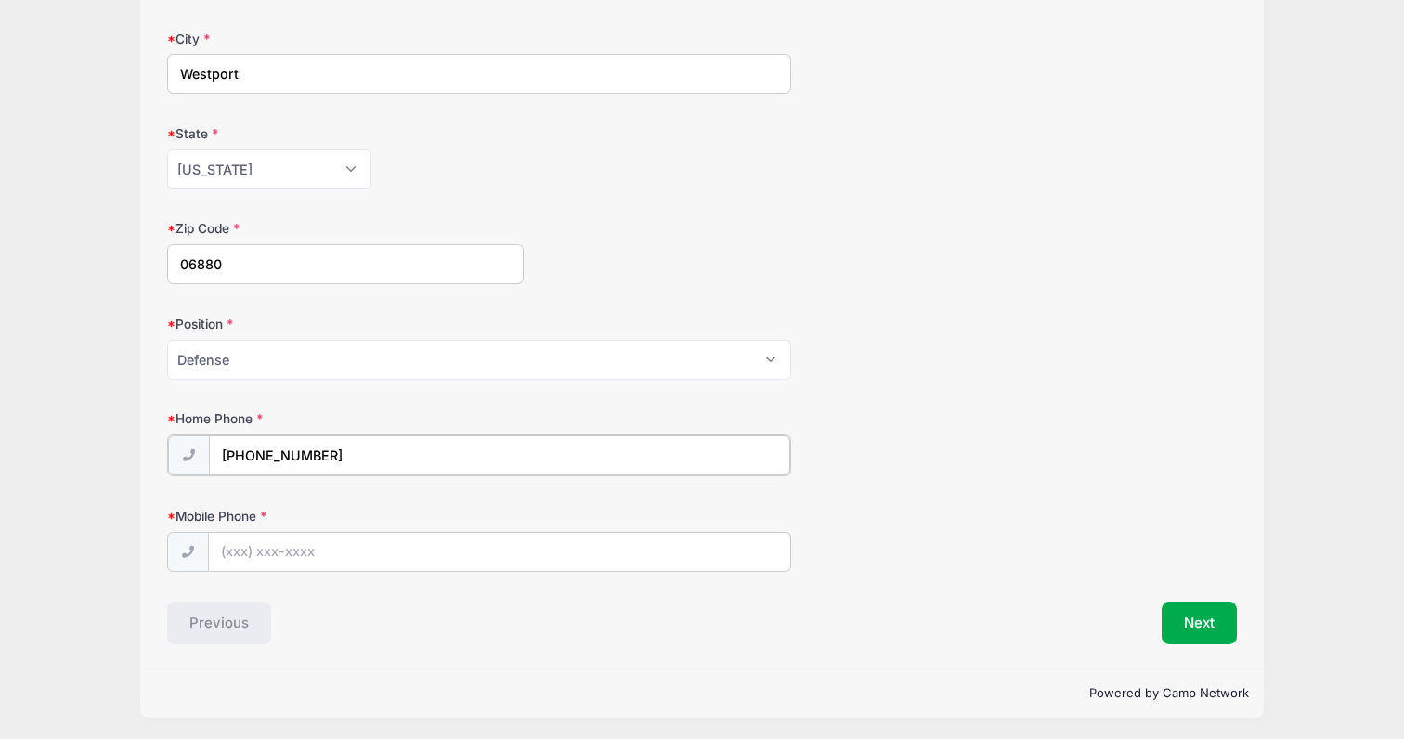
click at [382, 452] on input "(646) 249-4200" at bounding box center [499, 455] width 581 height 40
click at [280, 553] on input "Mobile Phone" at bounding box center [499, 551] width 581 height 40
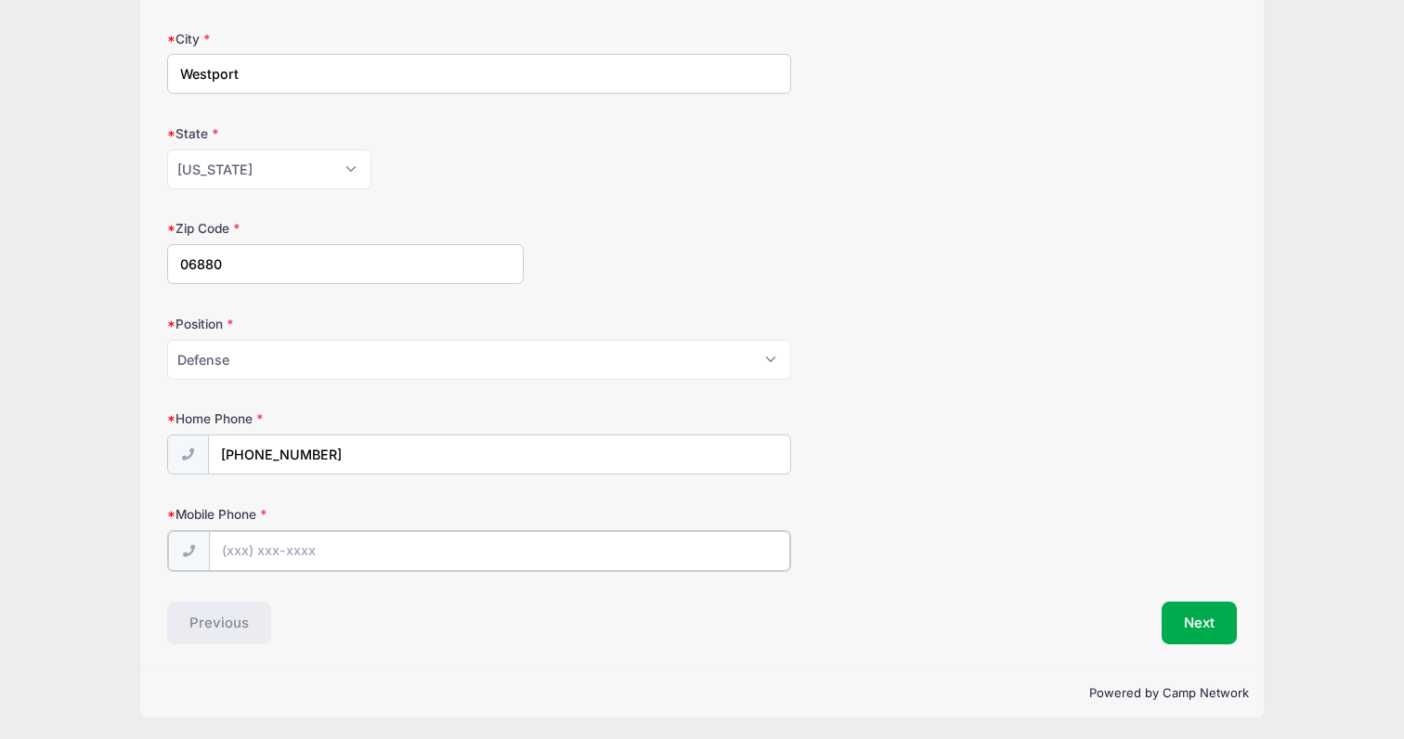
paste input "(646) 249-4200"
type input "(646) 249-4200"
click at [331, 617] on div "Previous" at bounding box center [431, 621] width 544 height 43
click at [1188, 623] on button "Next" at bounding box center [1198, 621] width 75 height 43
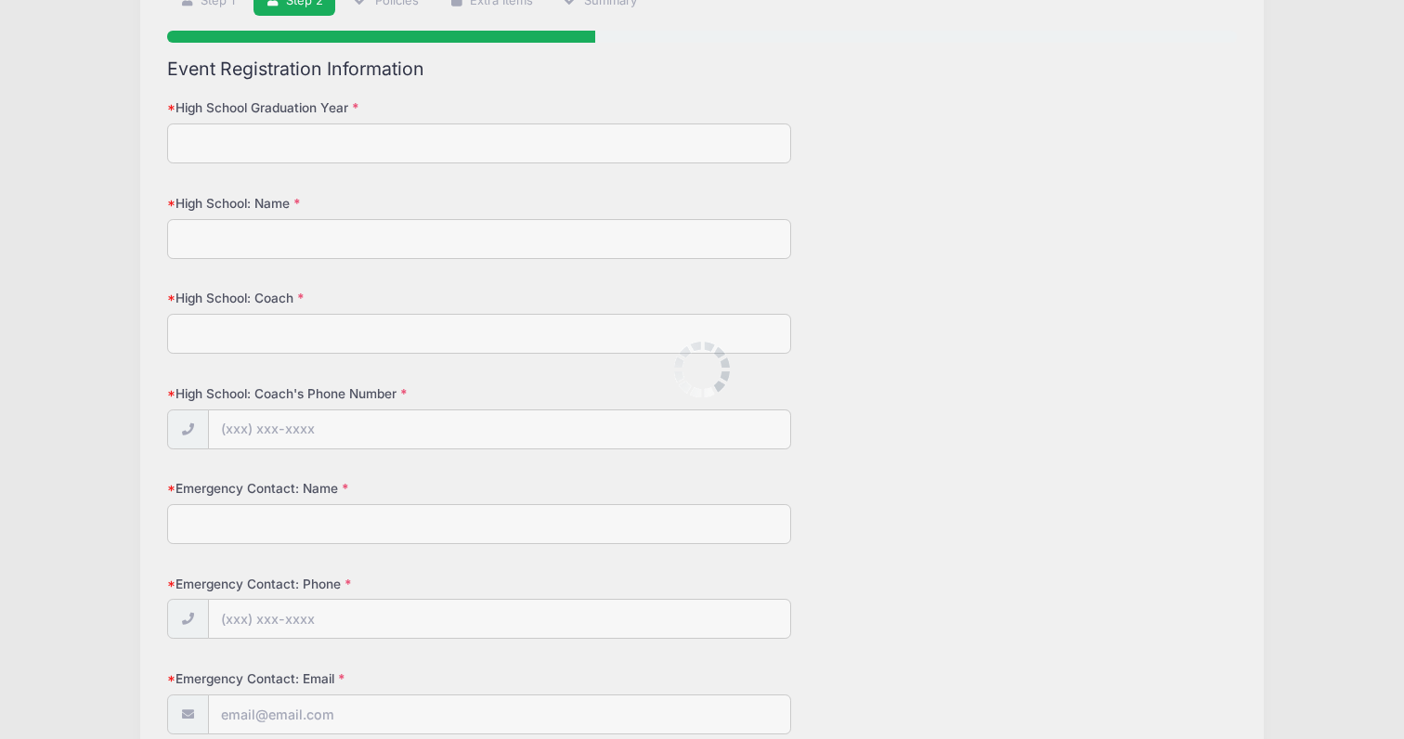
scroll to position [0, 0]
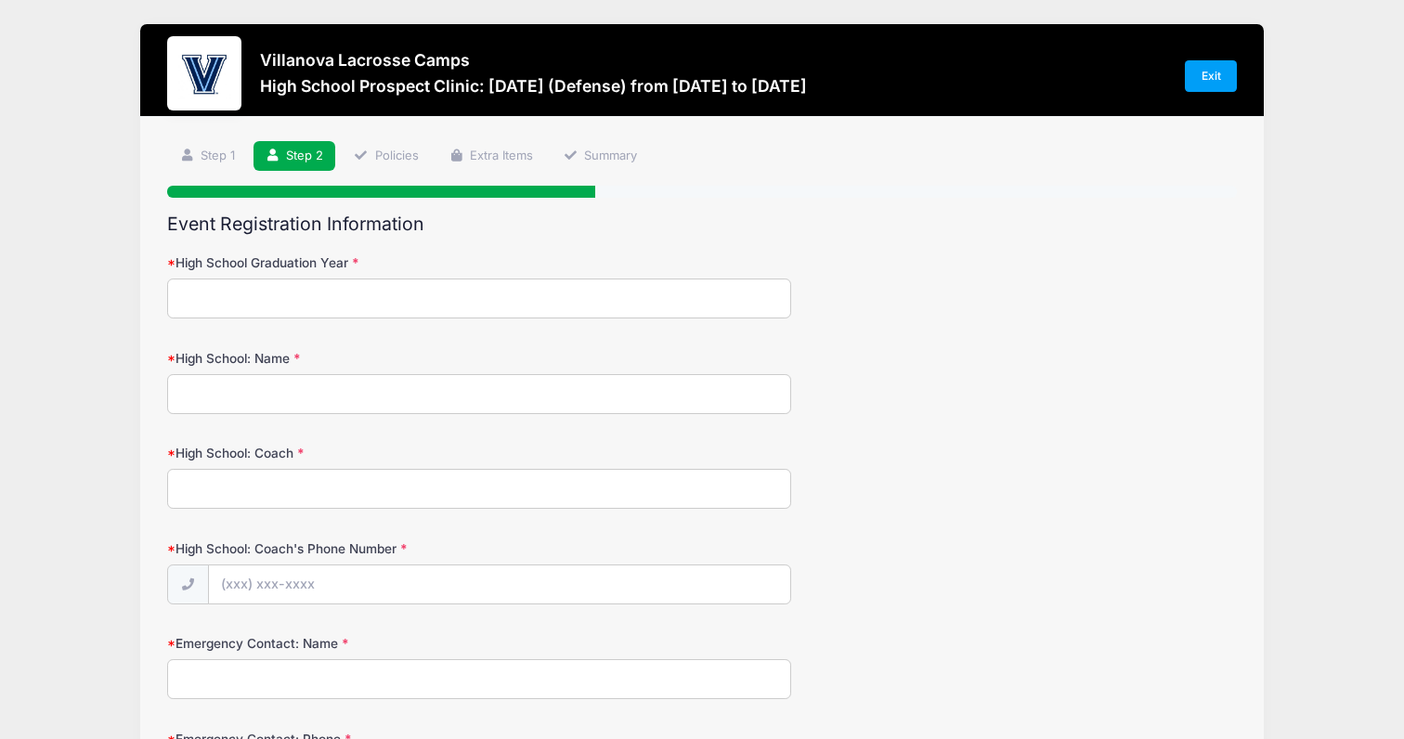
click at [502, 298] on input "High School Graduation Year" at bounding box center [479, 298] width 624 height 40
type input "2027"
click at [468, 395] on input "High School: Name" at bounding box center [479, 394] width 624 height 40
type input "Staples High School"
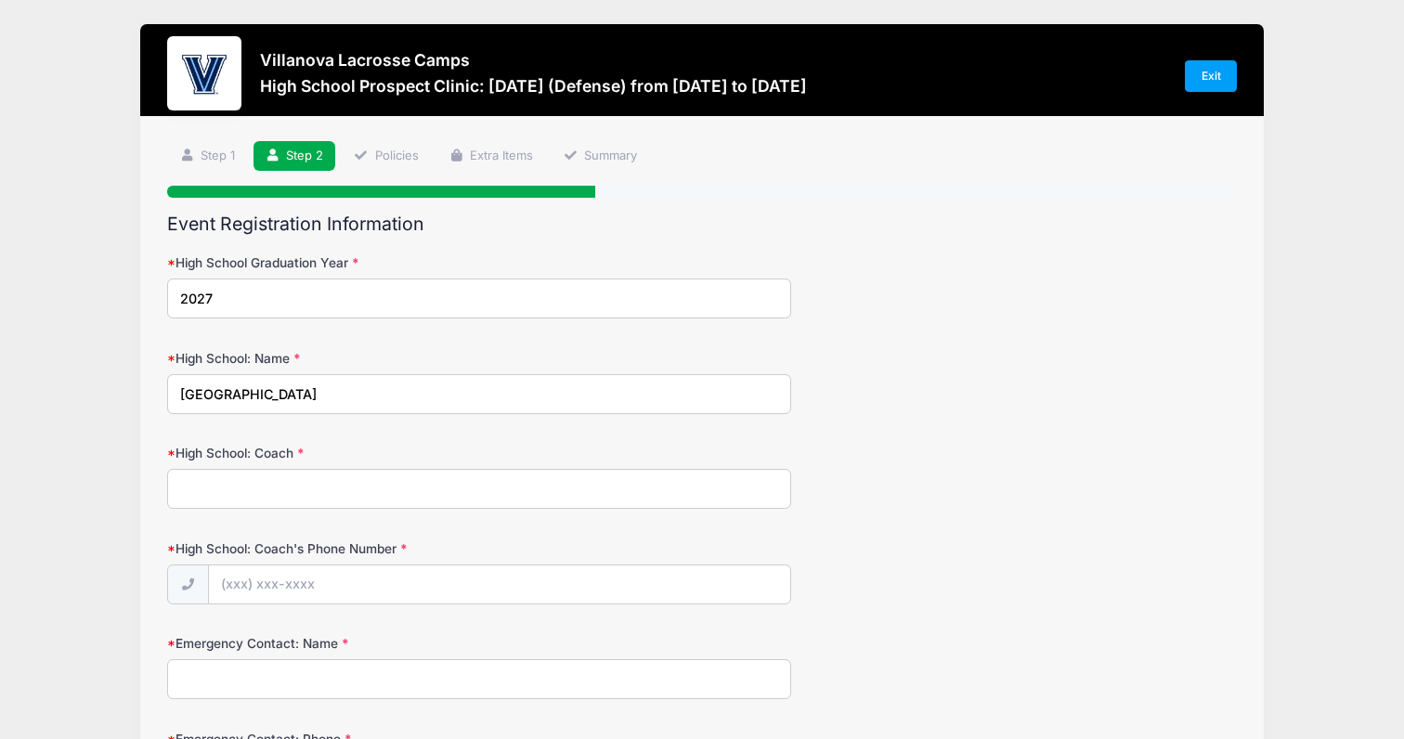
click at [395, 499] on input "High School: Coach" at bounding box center [479, 489] width 624 height 40
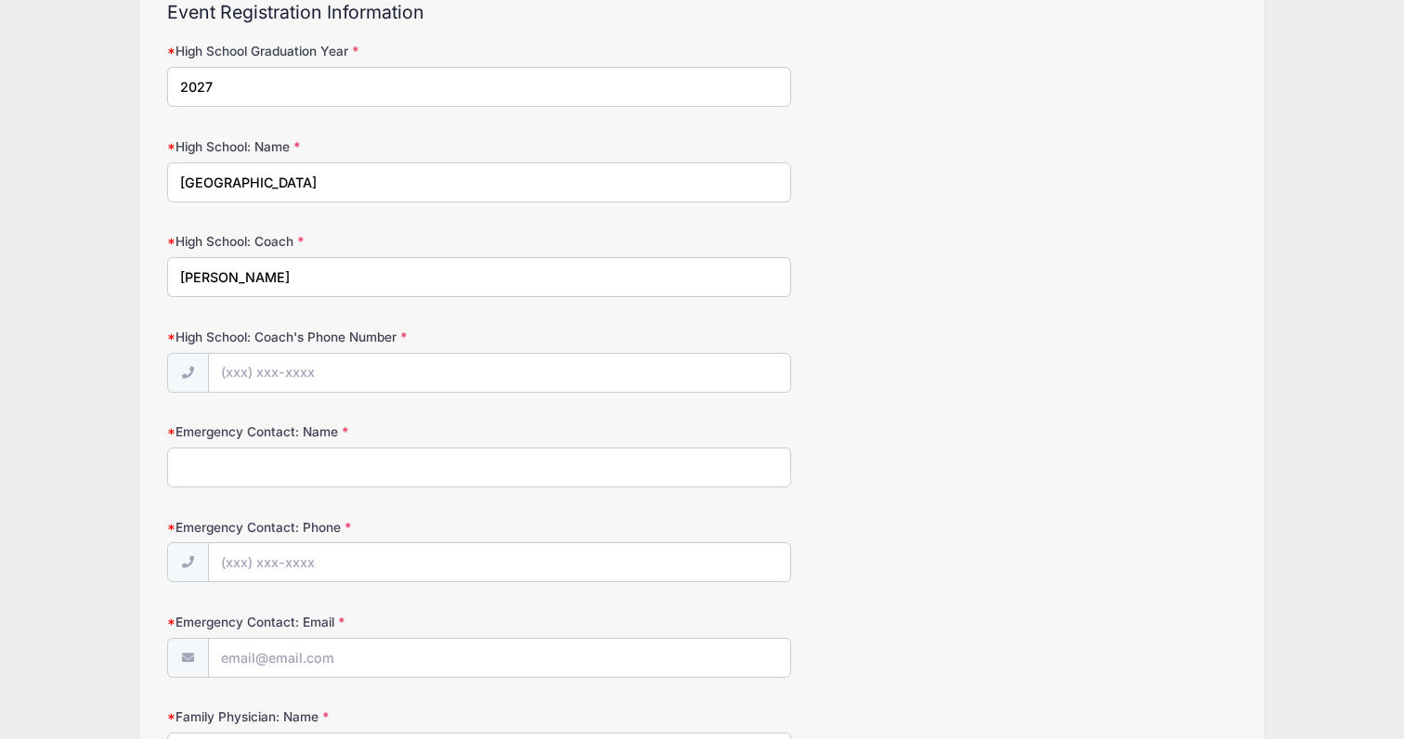
scroll to position [213, 0]
type input "Will Koshansky"
click at [396, 370] on input "High School: Coach's Phone Number" at bounding box center [499, 372] width 581 height 40
paste input "(163) 124-1570"
type input "(163) 124-1570"
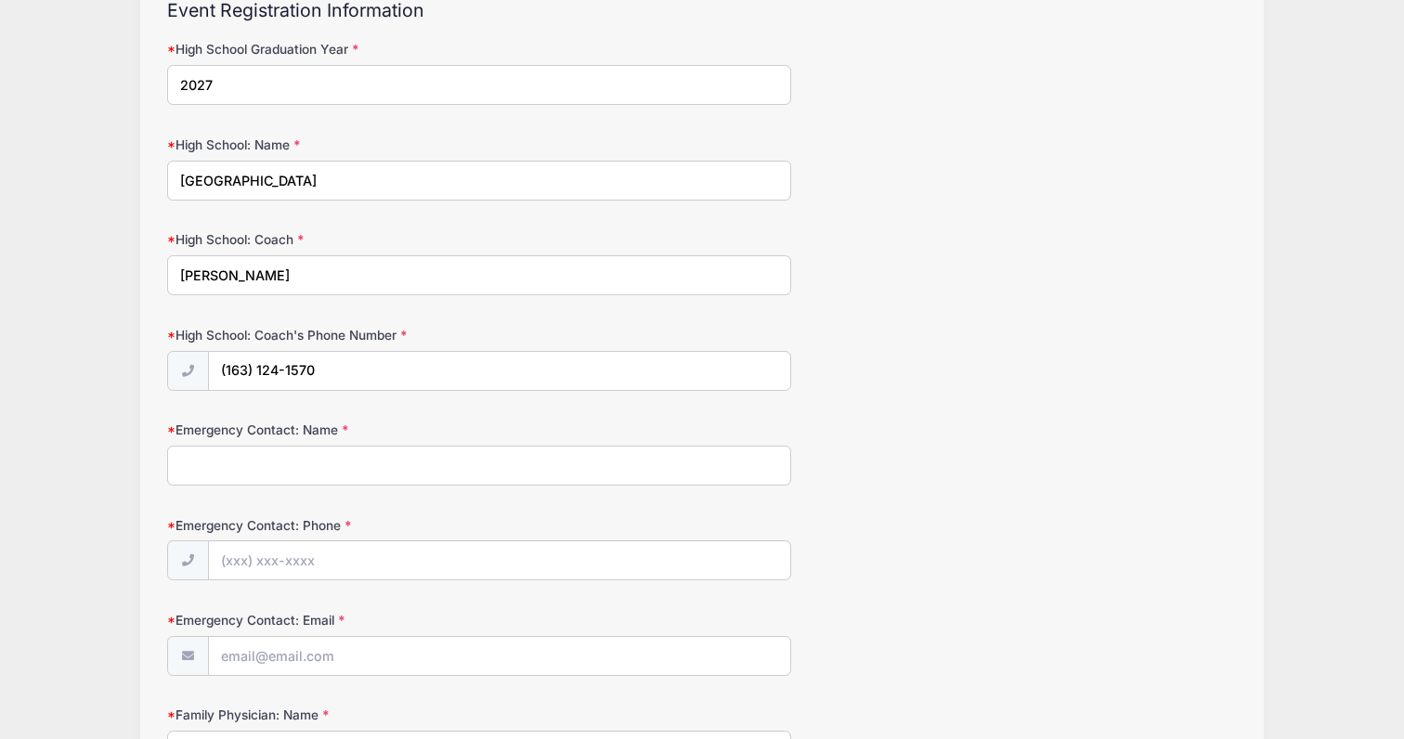
click at [226, 474] on input "Emergency Contact: Name" at bounding box center [479, 466] width 624 height 40
paste input "‭+1 (631) 241-5706‬"
drag, startPoint x: 201, startPoint y: 462, endPoint x: 324, endPoint y: 456, distance: 123.6
click at [324, 456] on input "‭+1 (631) 241-5706‬" at bounding box center [479, 466] width 624 height 40
type input "‭"
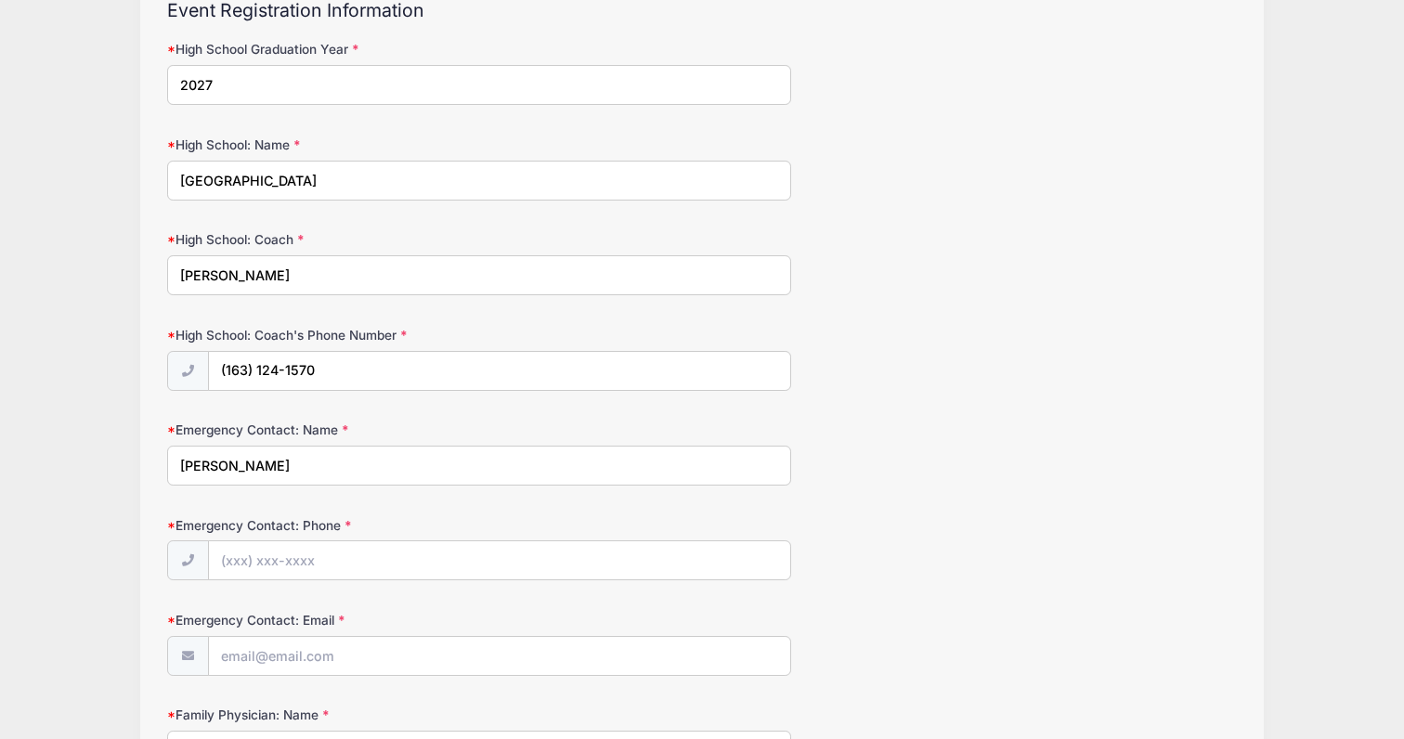
type input "Justin Kovics"
type input "(646) 249-4200"
type input "justinkovics@gmail.com"
click at [324, 370] on input "(163) 124-1570" at bounding box center [499, 372] width 581 height 40
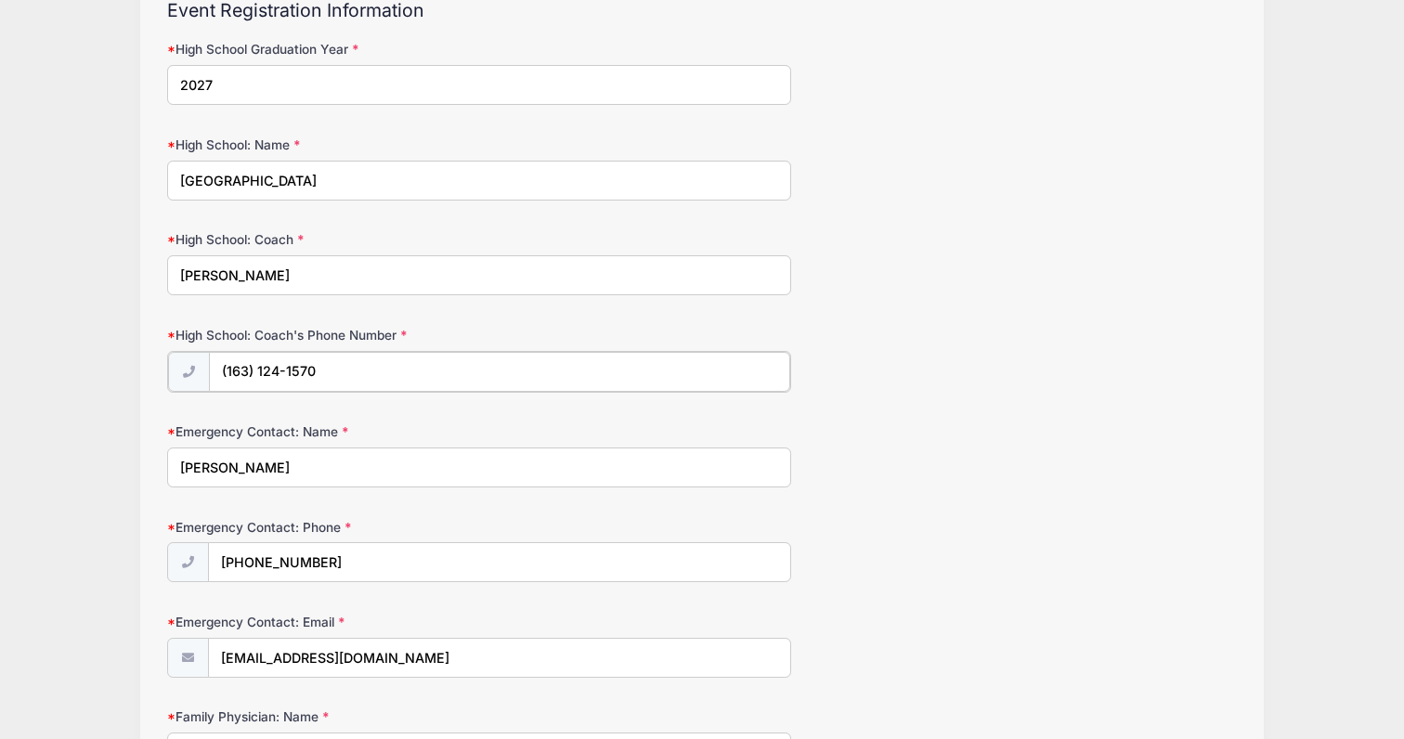
click at [324, 370] on input "(163) 124-1570" at bounding box center [499, 372] width 581 height 40
paste input "631) 241-5706"
type input "(631) 241-5706"
click at [123, 395] on div "Villanova Lacrosse Camps High School Prospect Clinic: September 21 (Defense) fr…" at bounding box center [702, 729] width 1348 height 1884
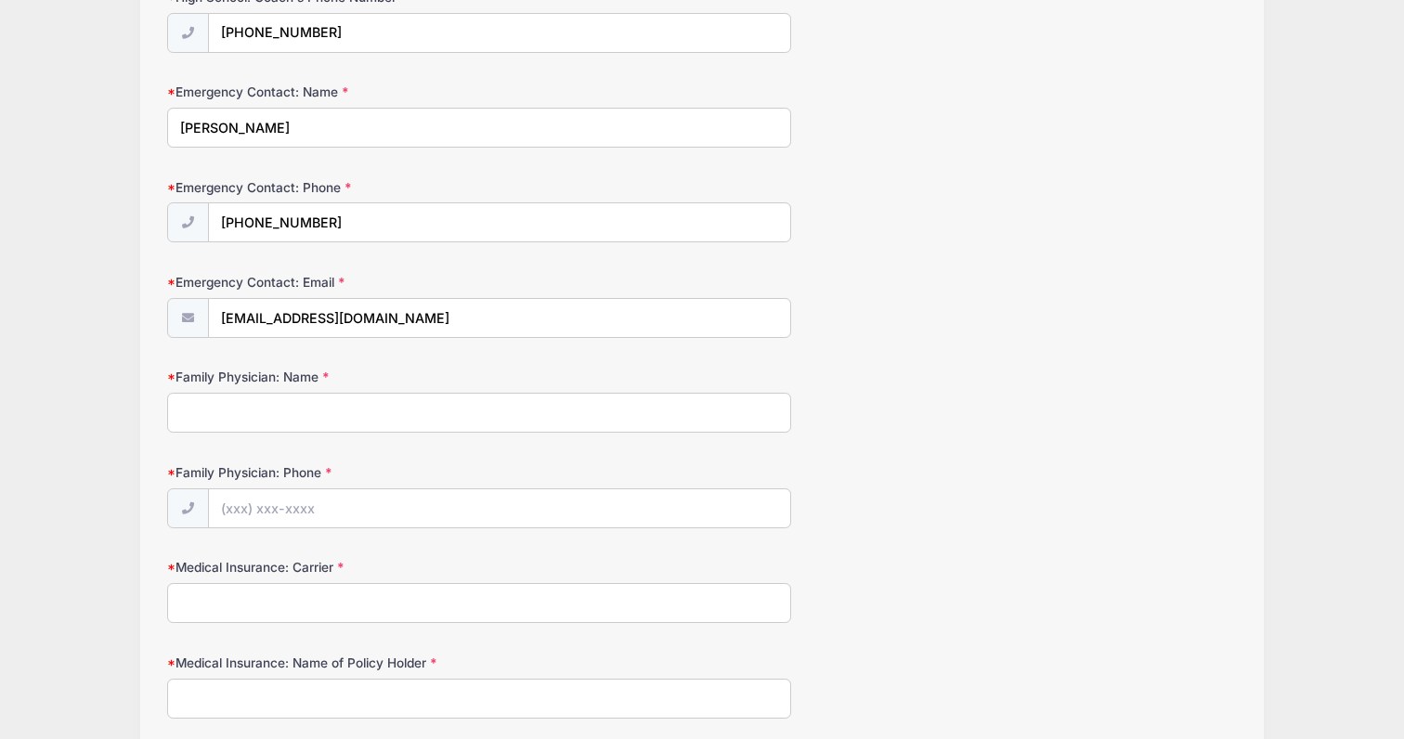
scroll to position [576, 0]
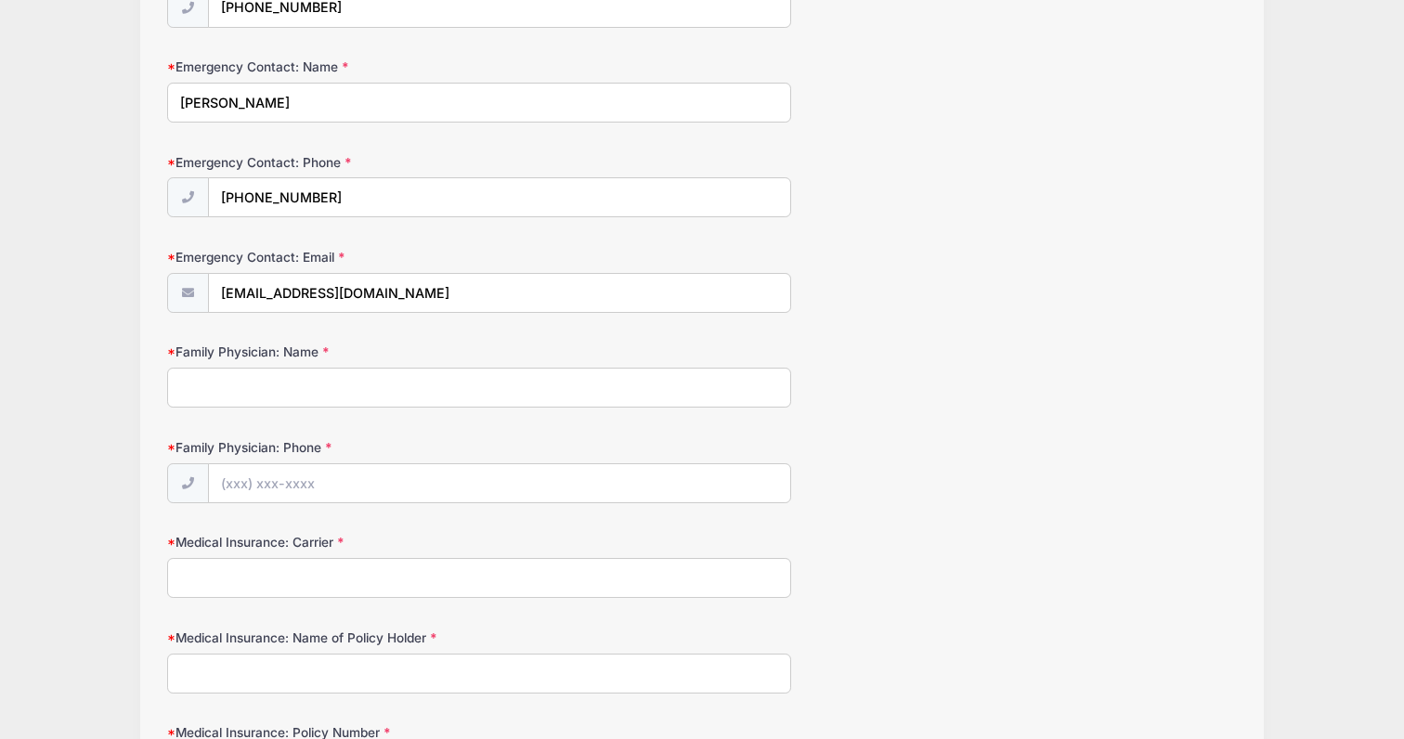
click at [210, 390] on input "Family Physician: Name" at bounding box center [479, 388] width 624 height 40
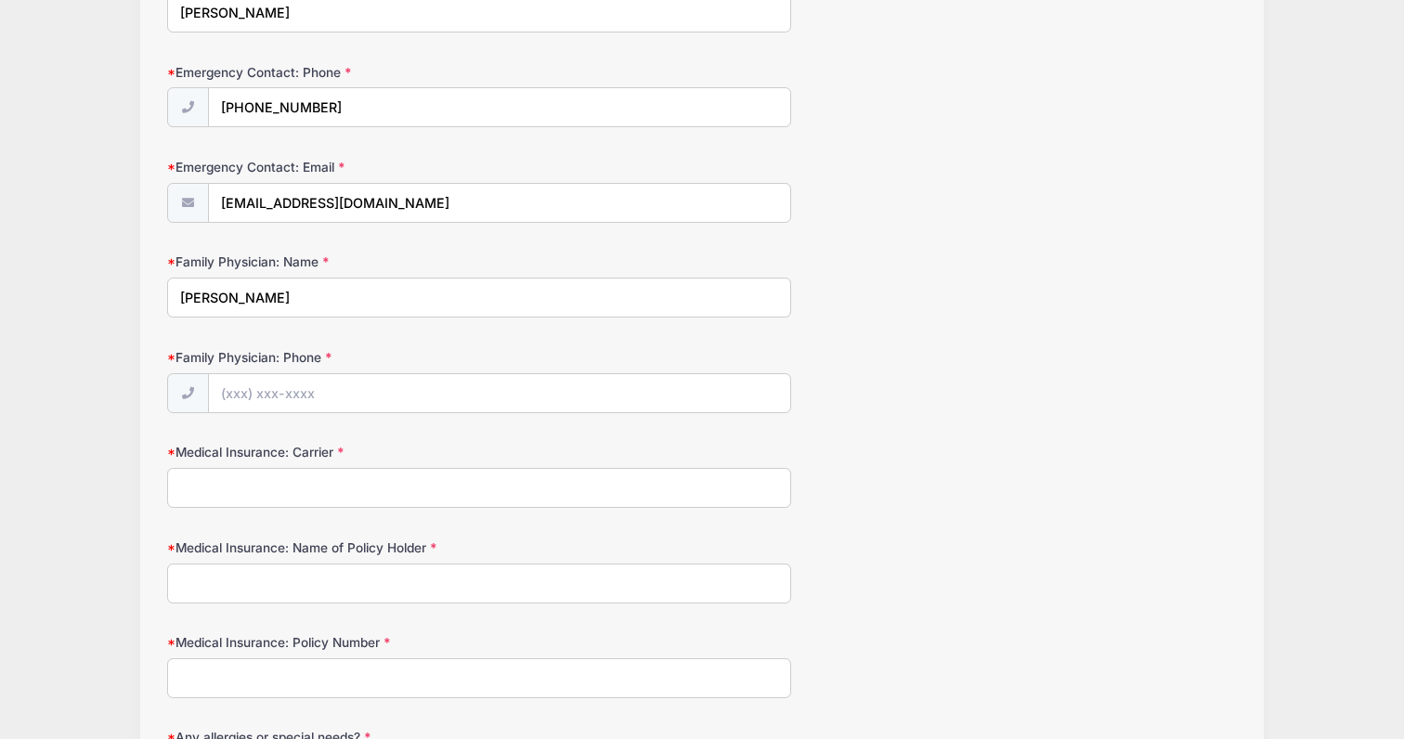
scroll to position [671, 0]
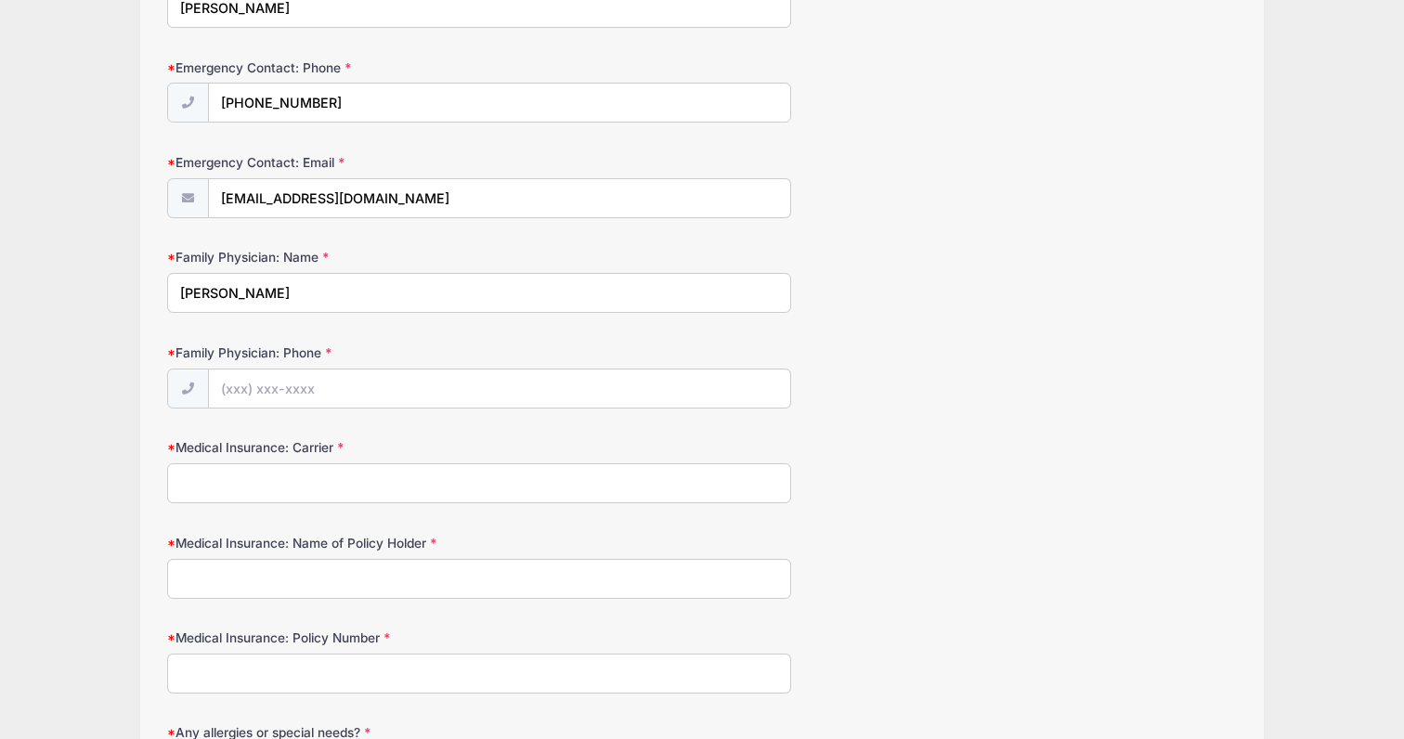
type input "Annamarie Greco"
click at [355, 392] on input "Family Physician: Phone" at bounding box center [499, 389] width 581 height 40
paste input "(212) 987-0123"
type input "(212) 987-0123"
click at [319, 481] on input "Medical Insurance: Carrier" at bounding box center [479, 483] width 624 height 40
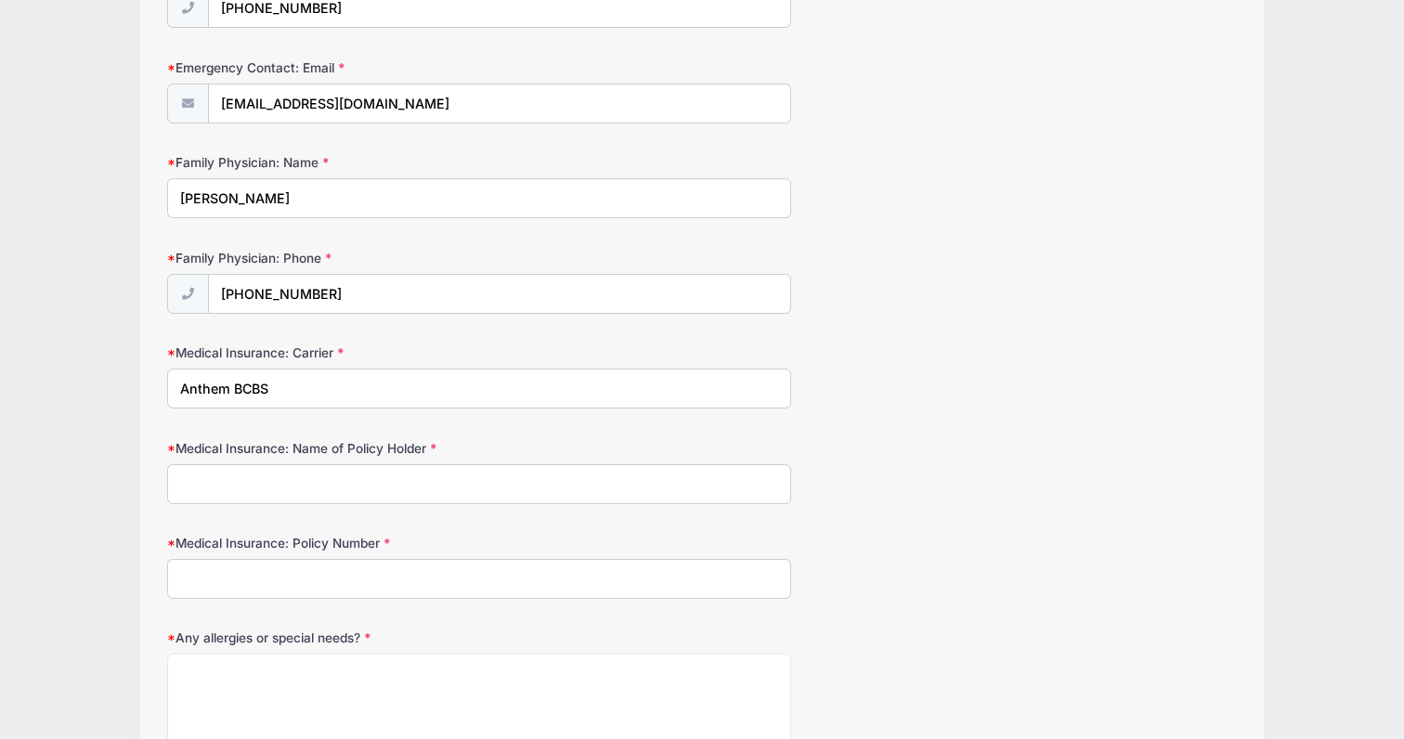
scroll to position [810, 0]
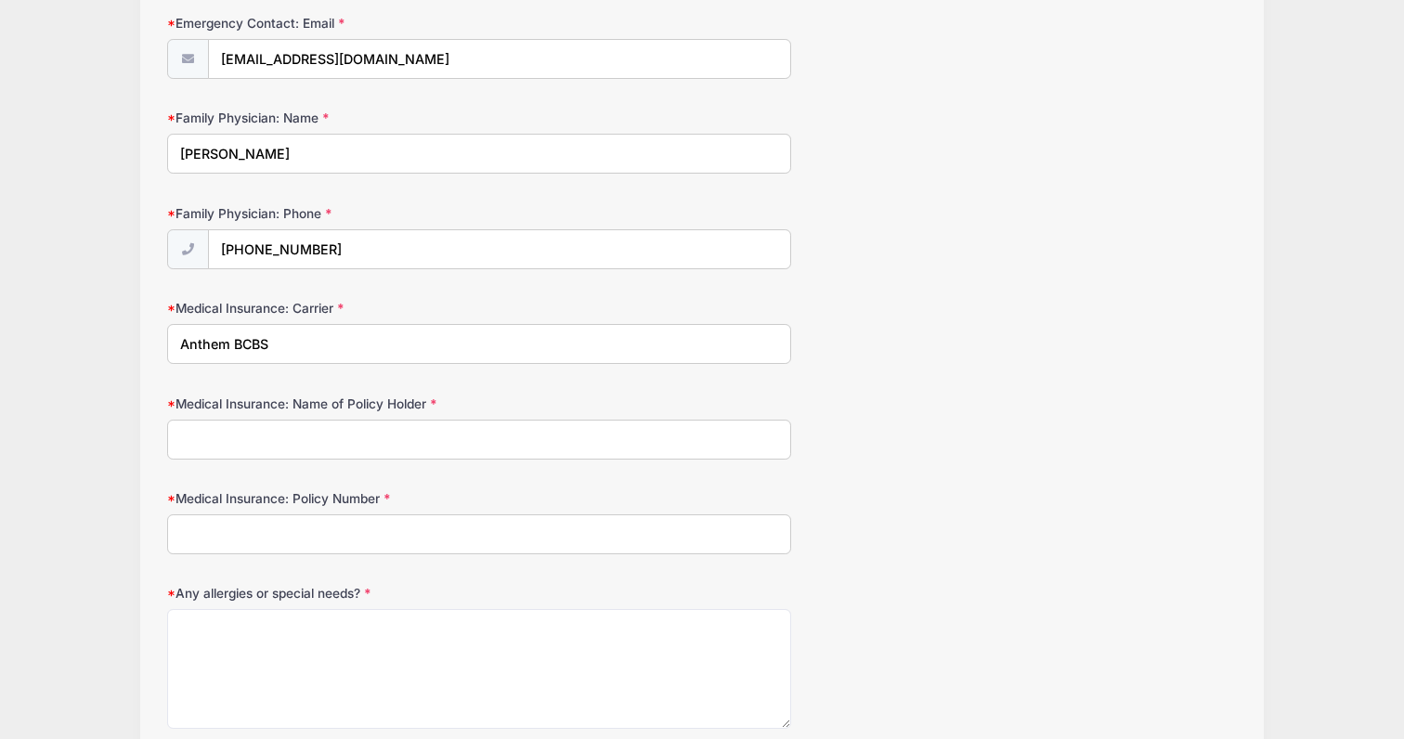
type input "Anthem BCBS"
click at [389, 428] on input "Medical Insurance: Name of Policy Holder" at bounding box center [479, 440] width 624 height 40
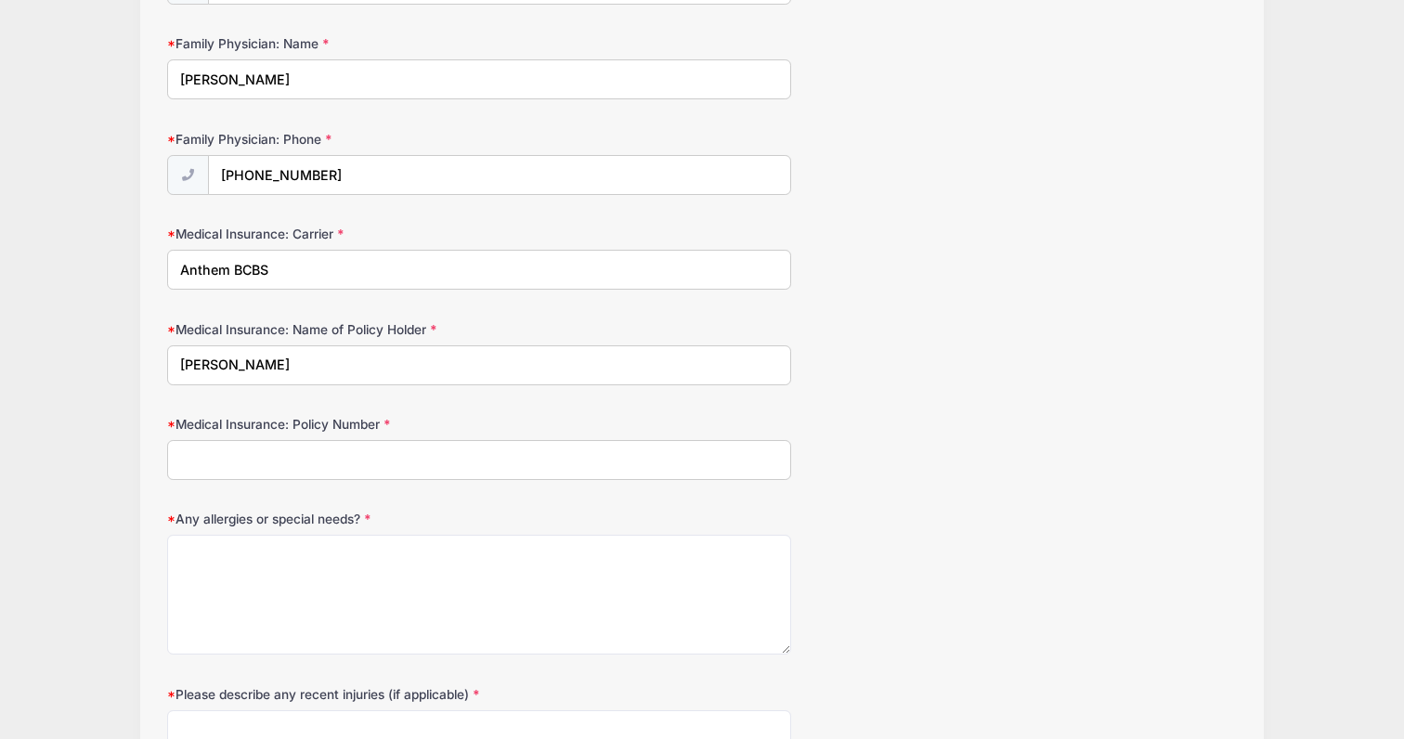
scroll to position [891, 0]
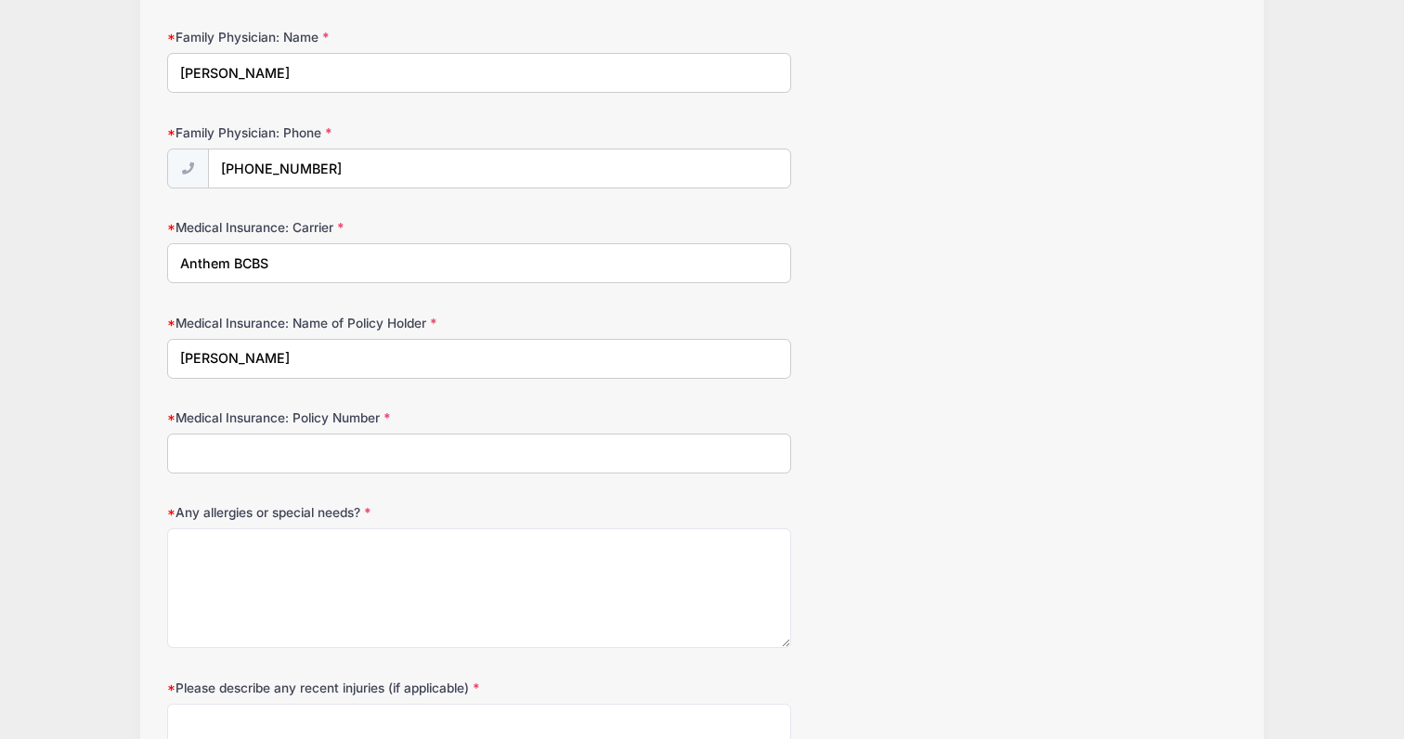
type input "Monika Kovics"
click at [332, 451] on input "Medical Insurance: Policy Number" at bounding box center [479, 453] width 624 height 40
type input "K"
paste input "KIH140W06293"
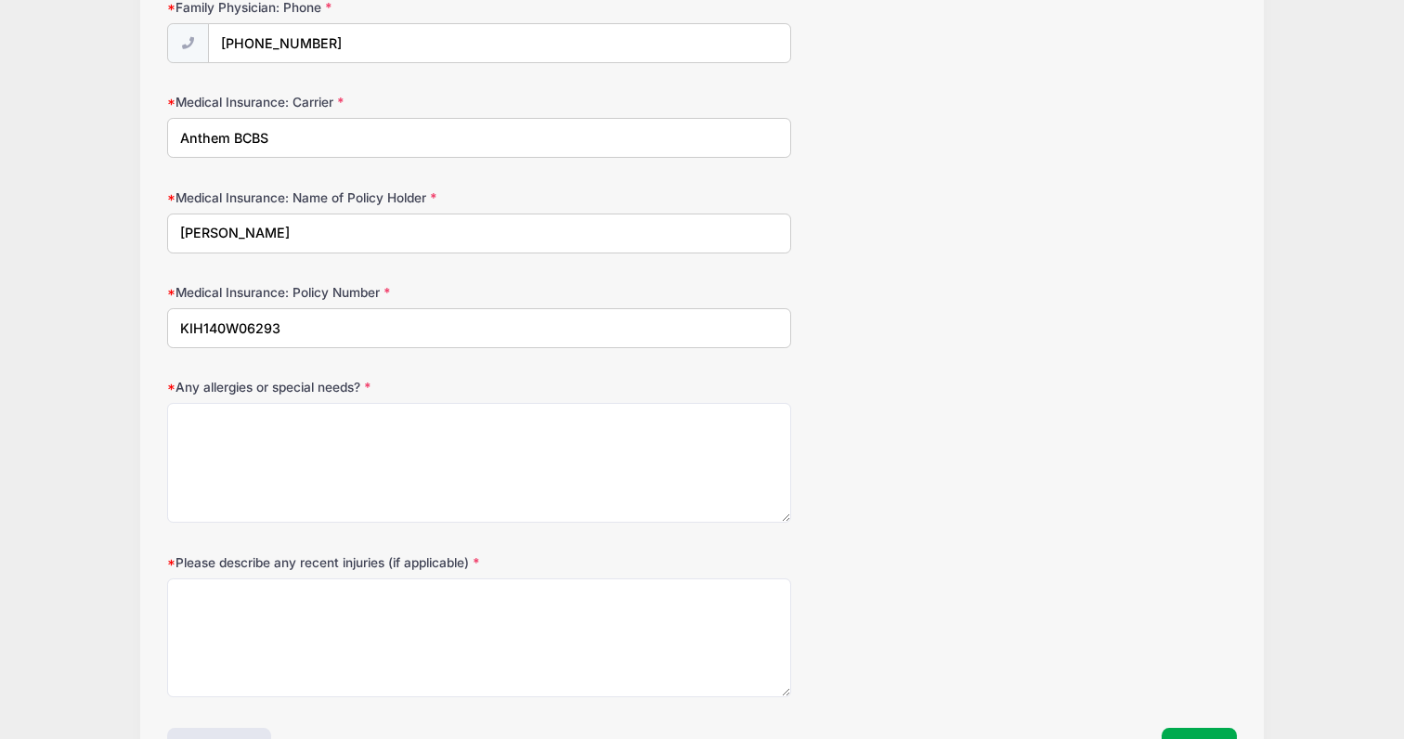
scroll to position [1045, 0]
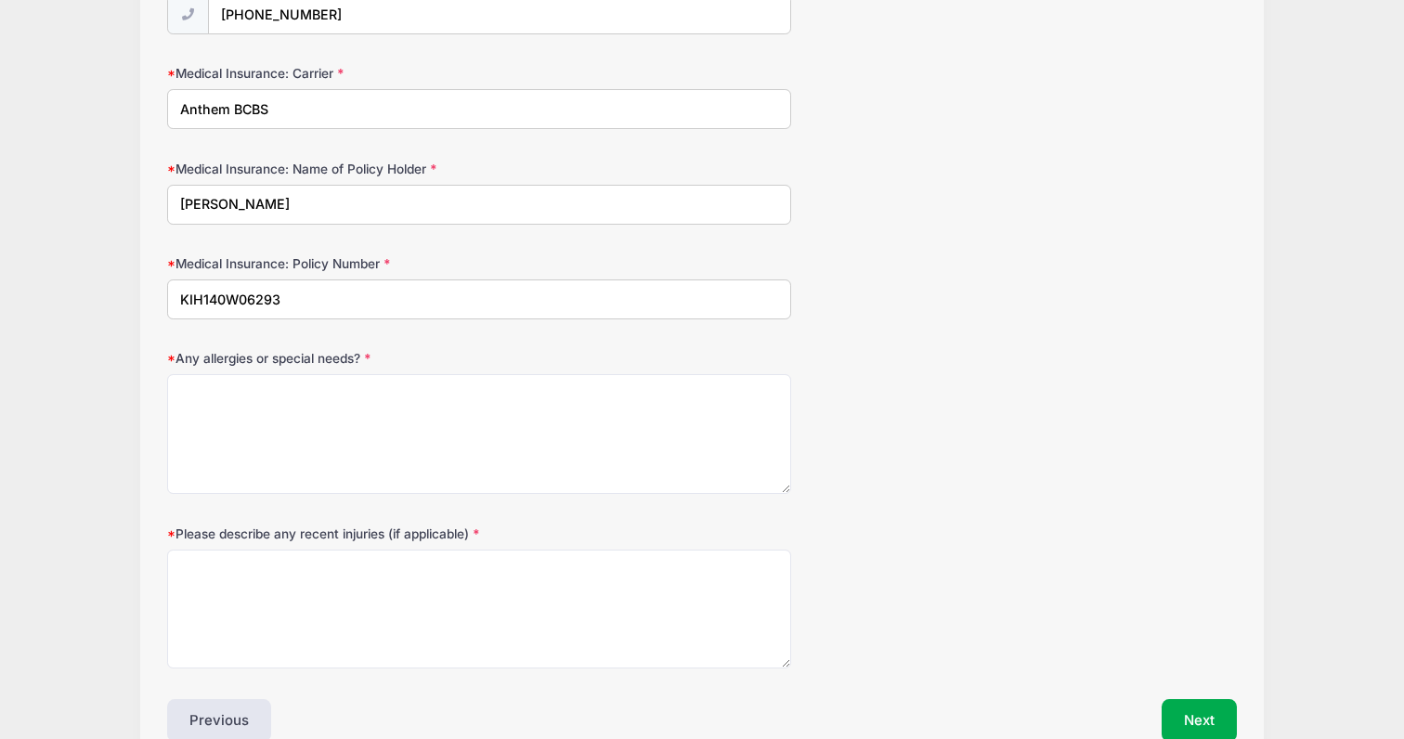
type input "KIH140W06293"
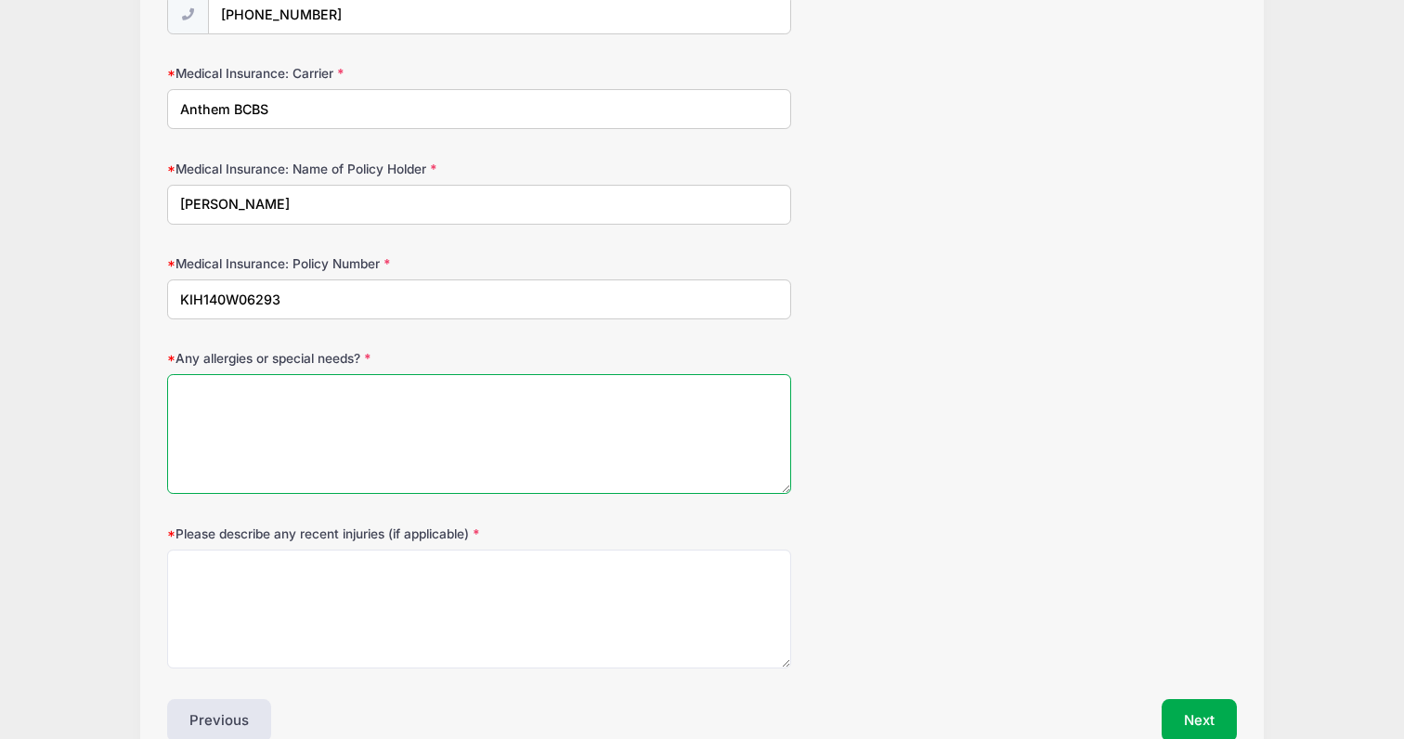
click at [386, 412] on textarea "Any allergies or special needs?" at bounding box center [479, 434] width 624 height 120
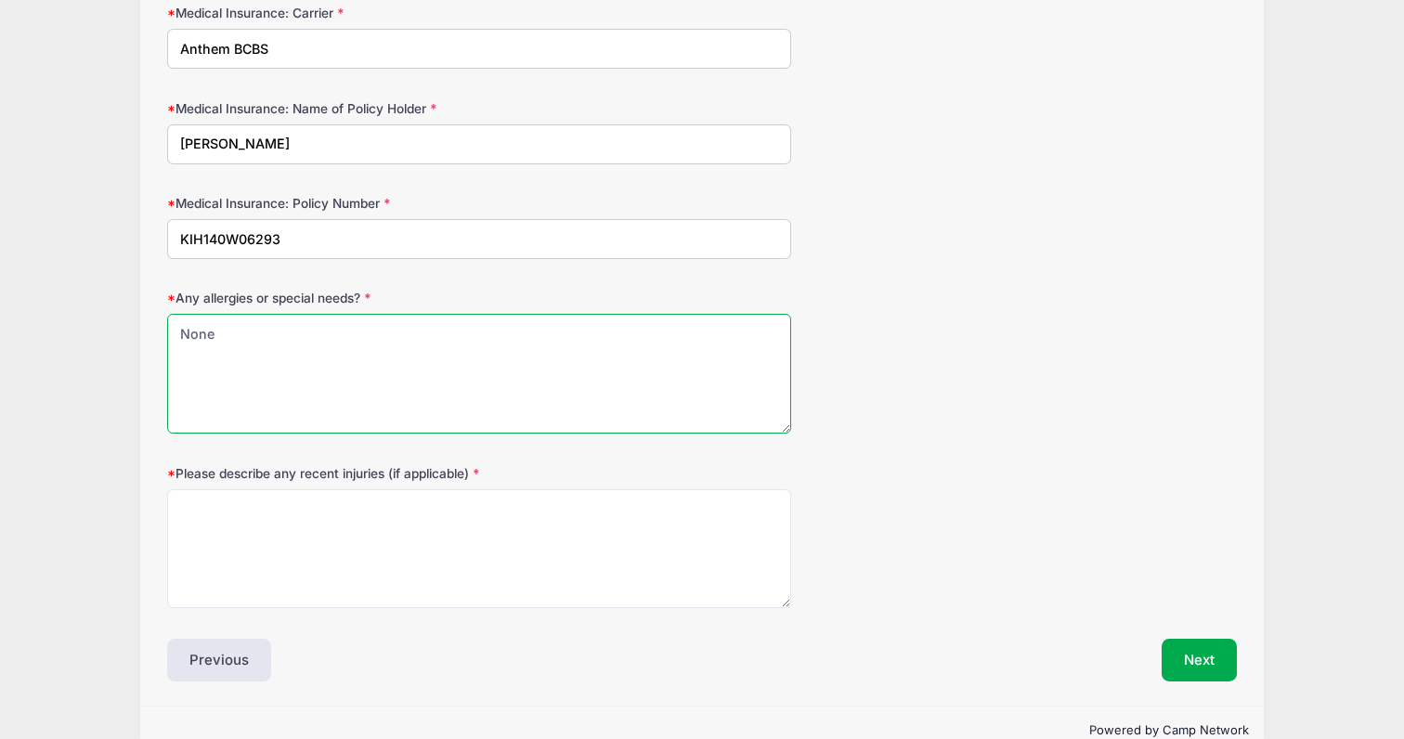
scroll to position [1125, 0]
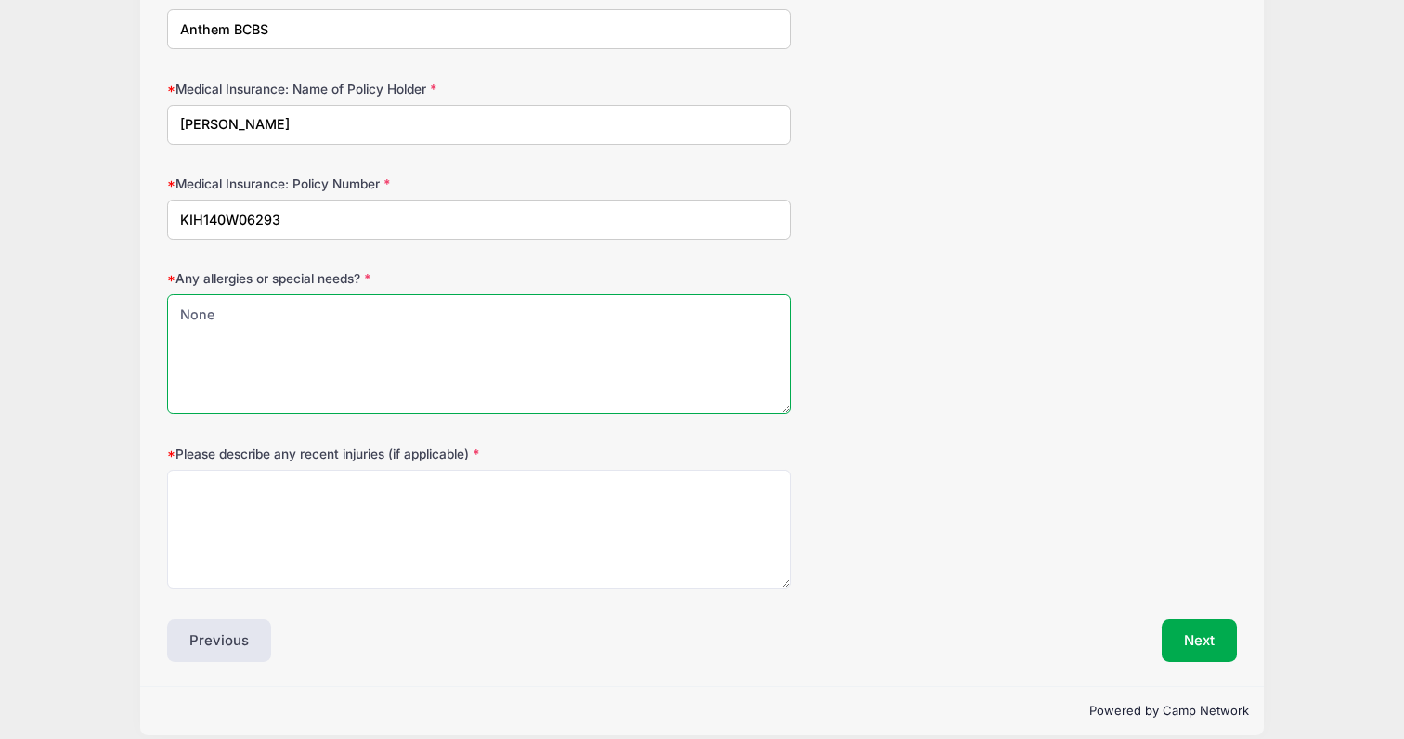
type textarea "None"
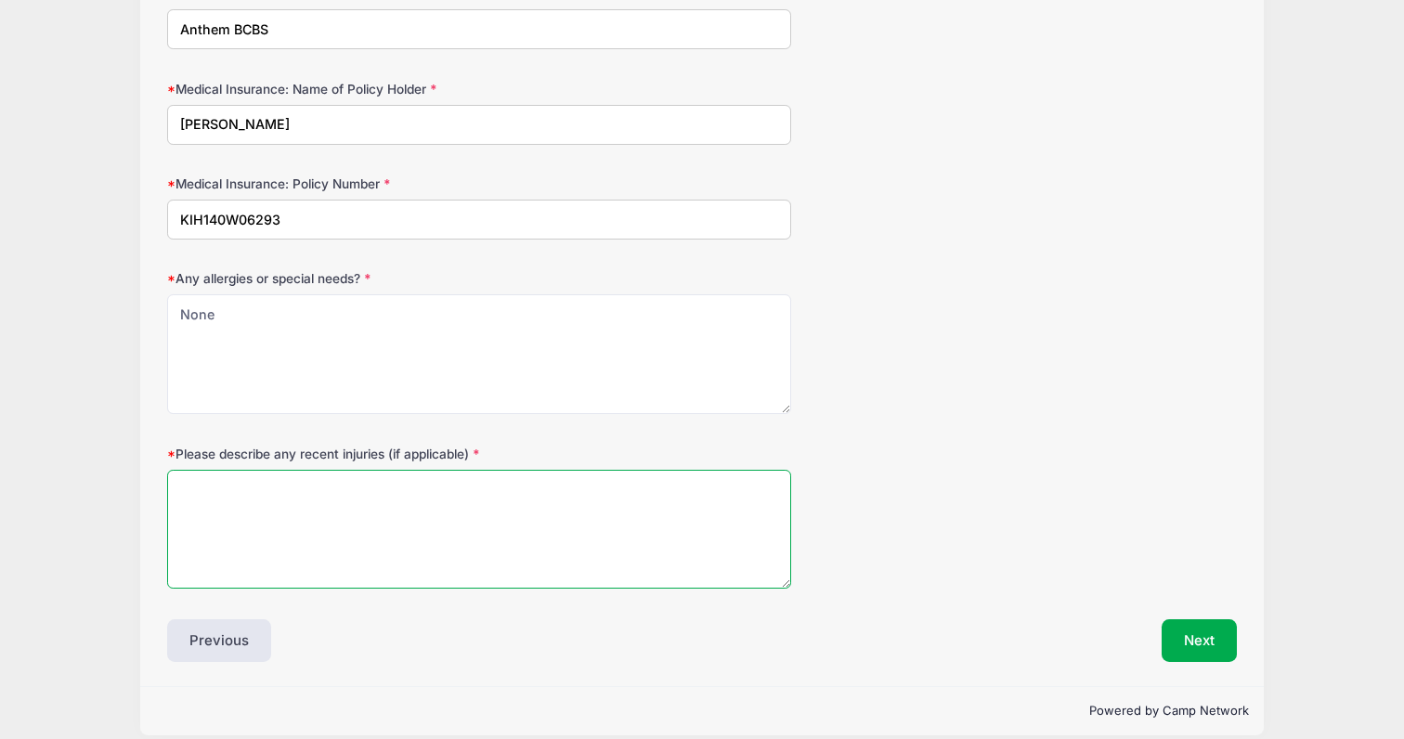
click at [372, 481] on textarea "Please describe any recent injuries (if applicable)" at bounding box center [479, 530] width 624 height 120
type textarea "None"
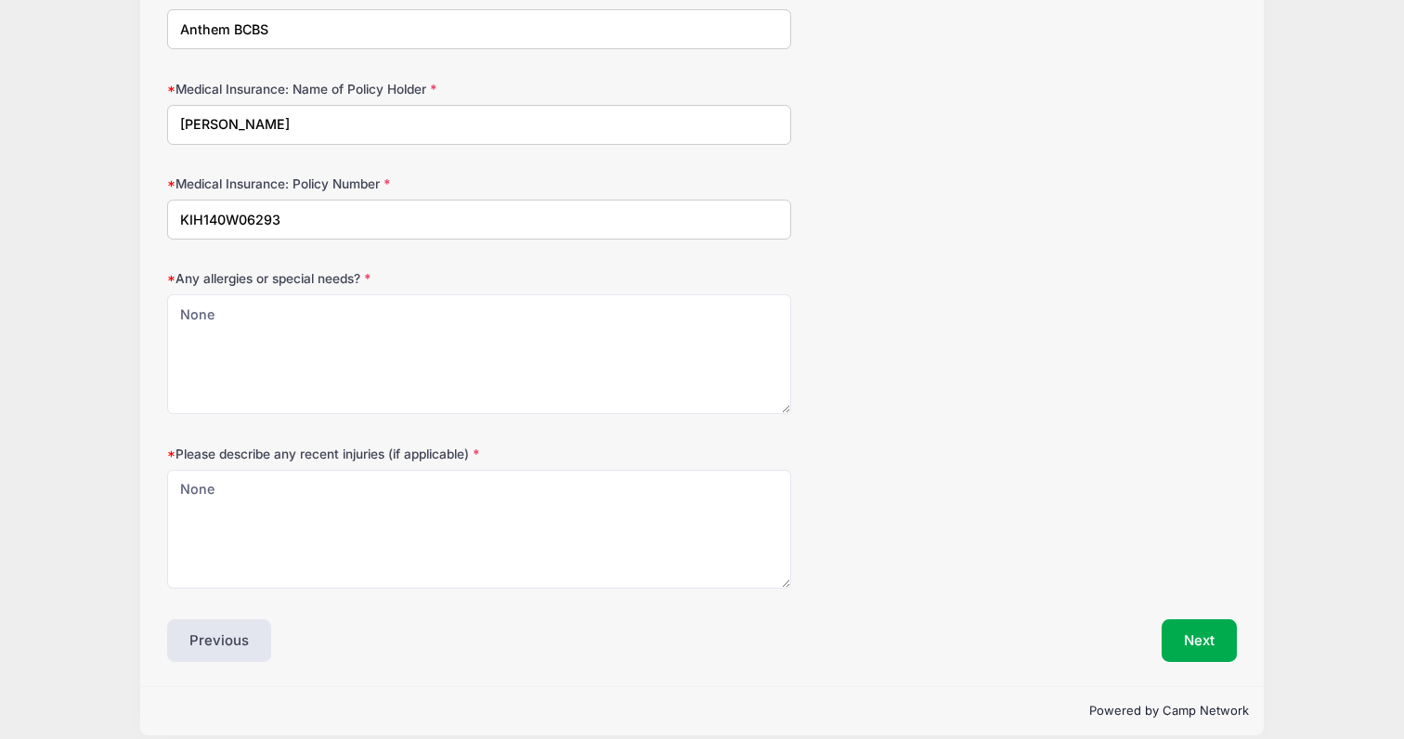
click at [1196, 640] on button "Next" at bounding box center [1198, 640] width 75 height 43
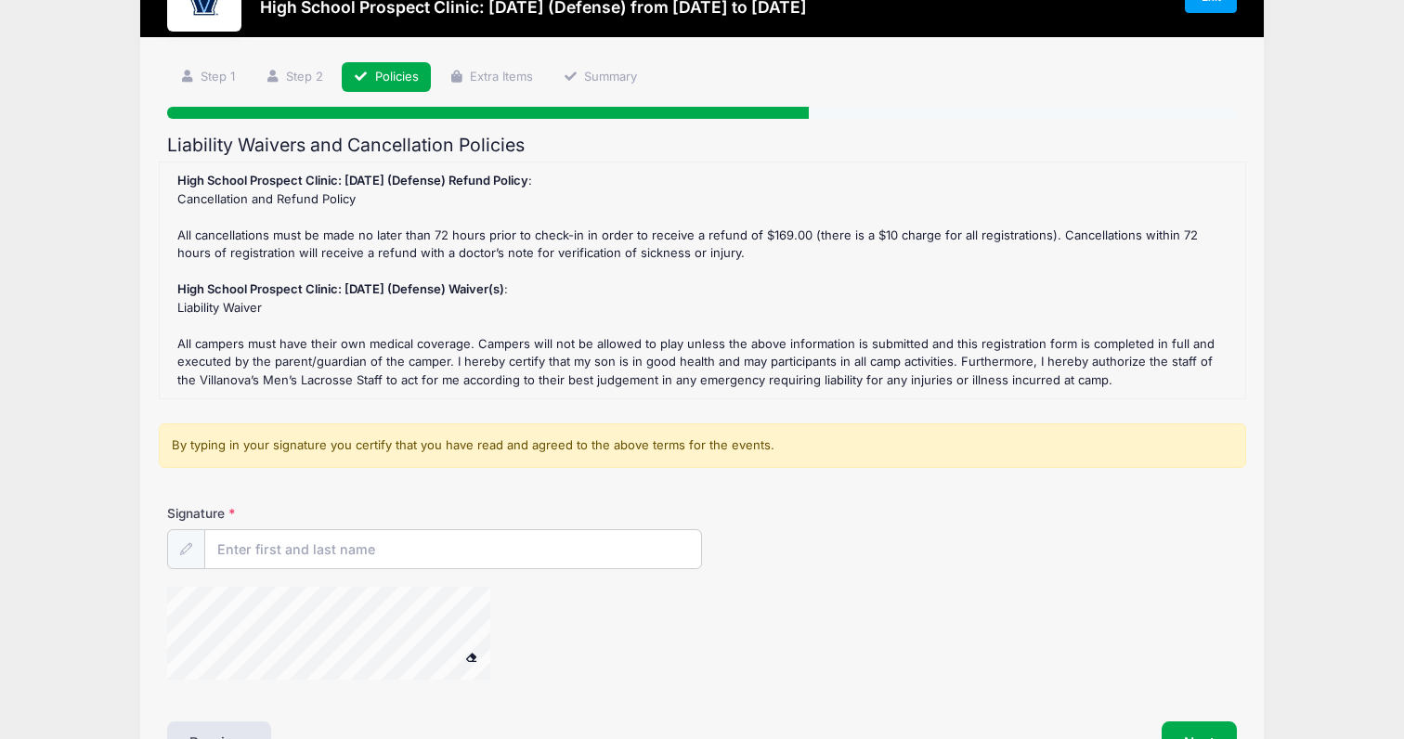
scroll to position [76, 0]
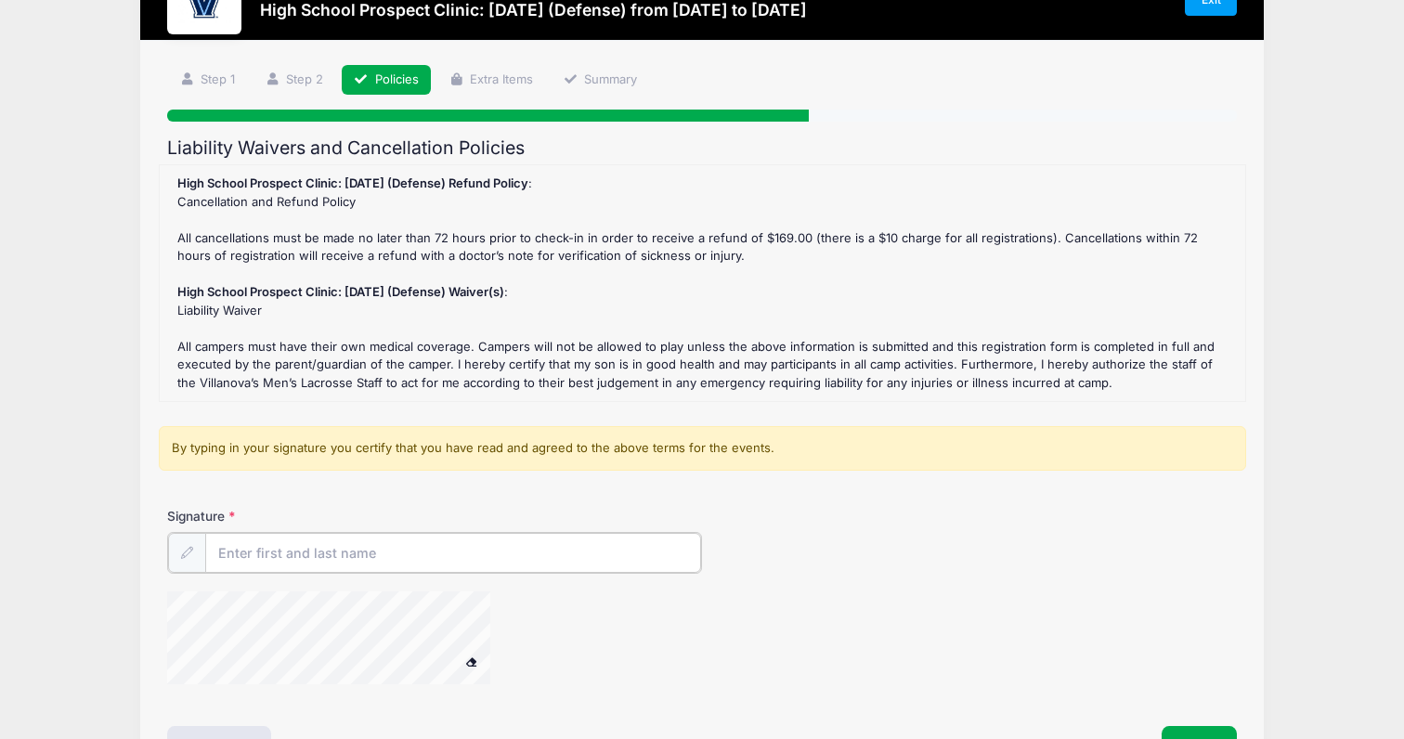
click at [343, 549] on input "Signature" at bounding box center [453, 553] width 496 height 40
type input "Justin Kovics"
click at [440, 507] on div "Signature Justin Kovics" at bounding box center [701, 539] width 1069 height 65
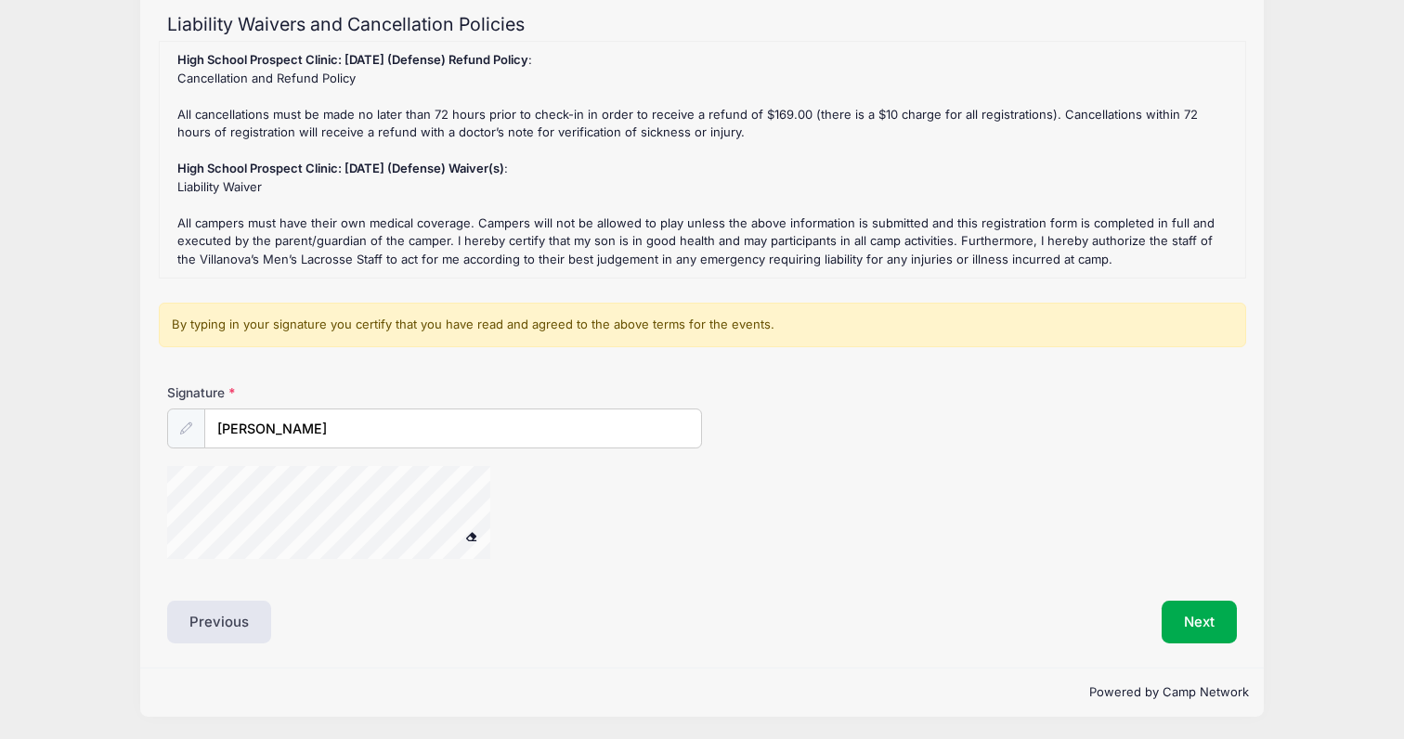
scroll to position [199, 0]
click at [192, 428] on div at bounding box center [186, 429] width 38 height 40
click at [477, 537] on span at bounding box center [471, 537] width 13 height 10
click at [1192, 615] on button "Next" at bounding box center [1198, 623] width 75 height 43
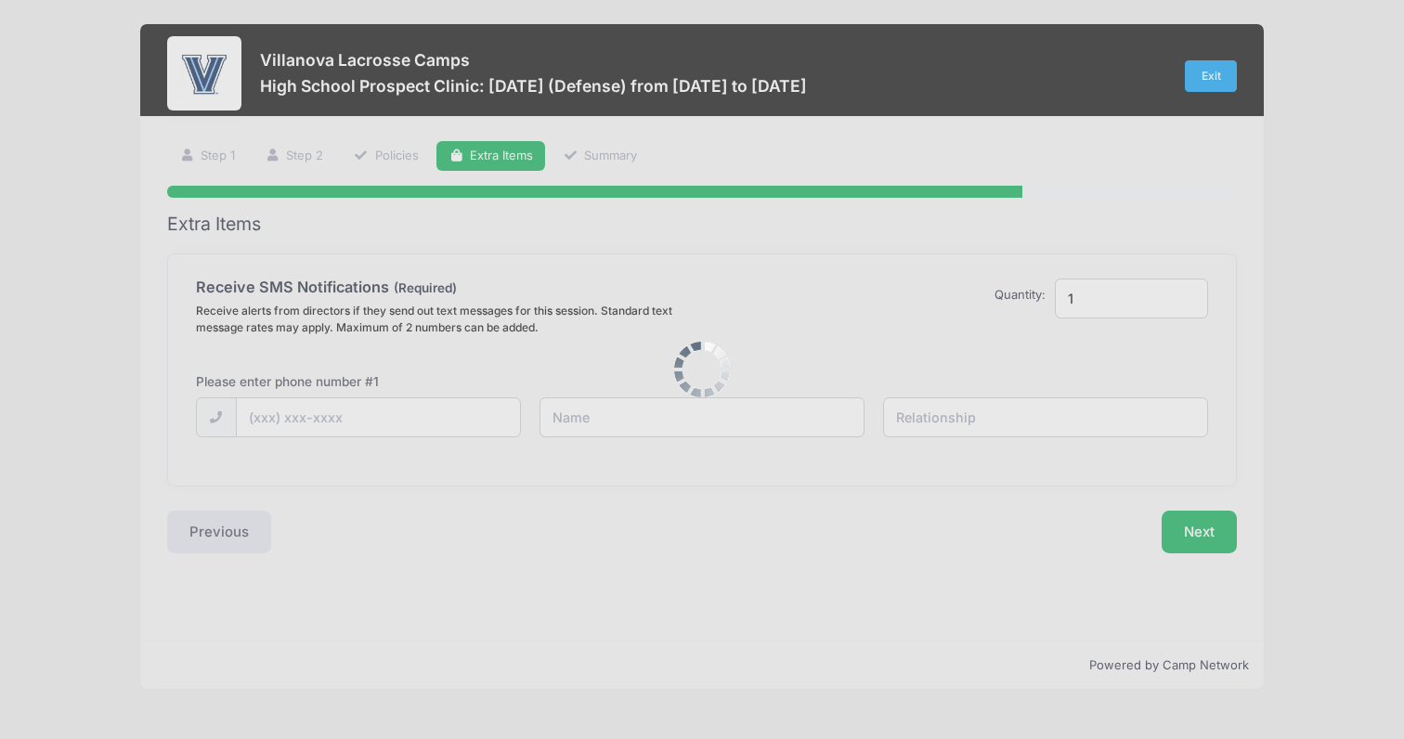
scroll to position [0, 0]
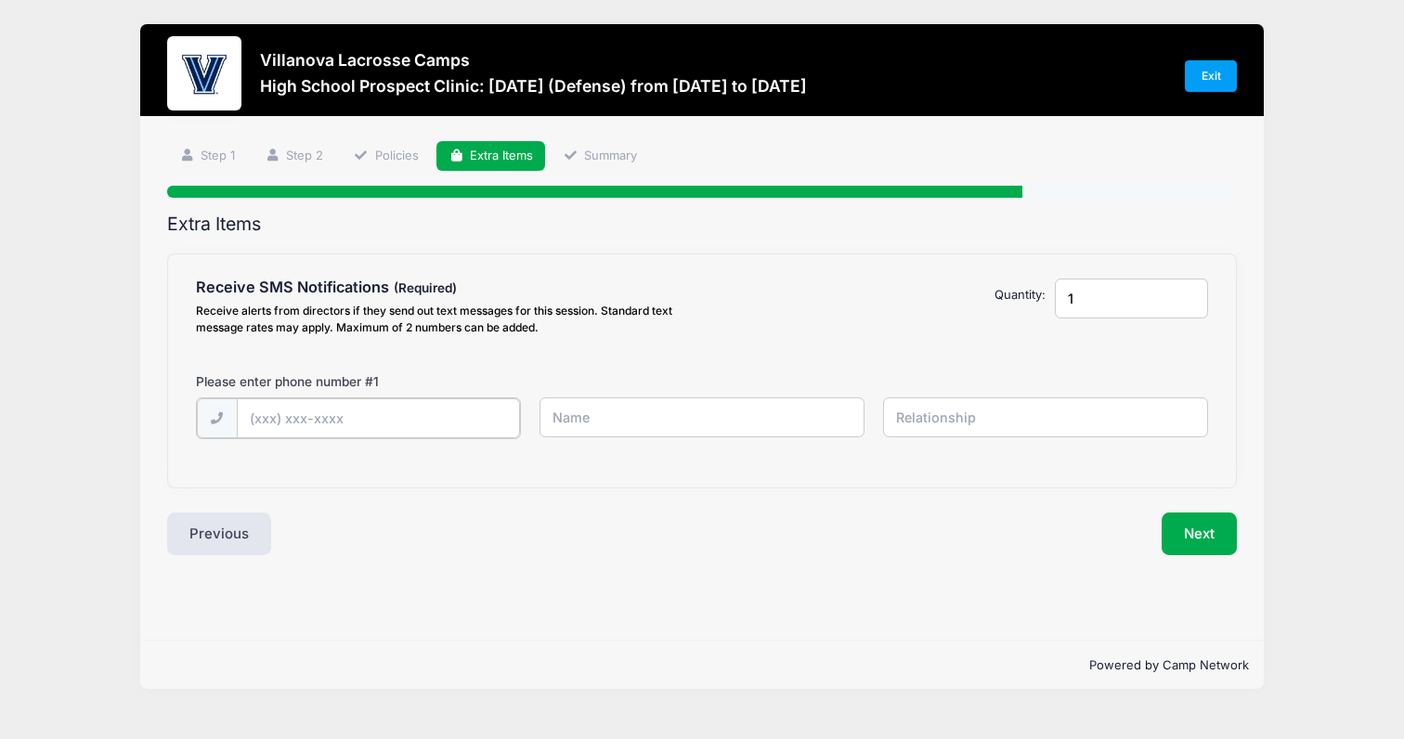
click at [0, 0] on input "text" at bounding box center [0, 0] width 0 height 0
type input "(646) 249-4200"
click at [0, 0] on input "text" at bounding box center [0, 0] width 0 height 0
type input "Justin Kovics"
type input "Father"
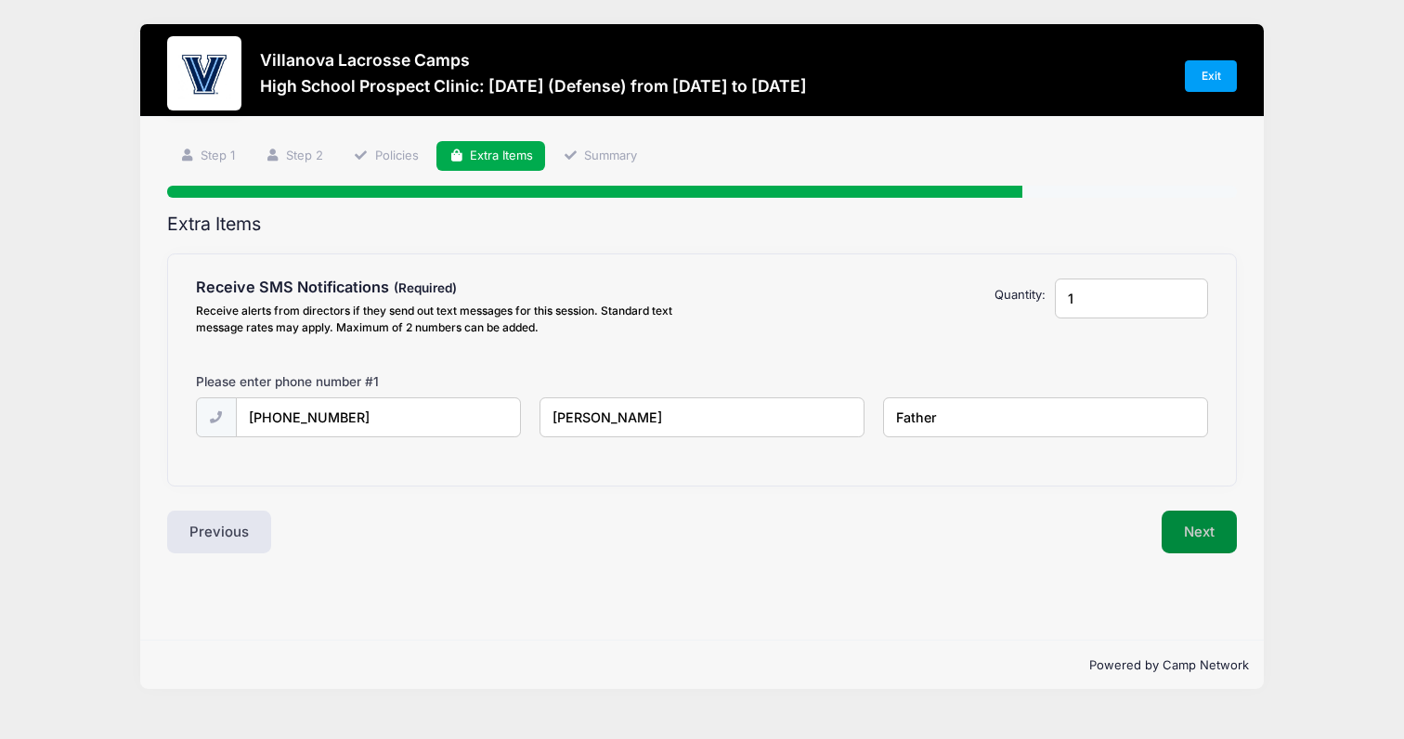
click at [1202, 536] on button "Next" at bounding box center [1198, 532] width 75 height 43
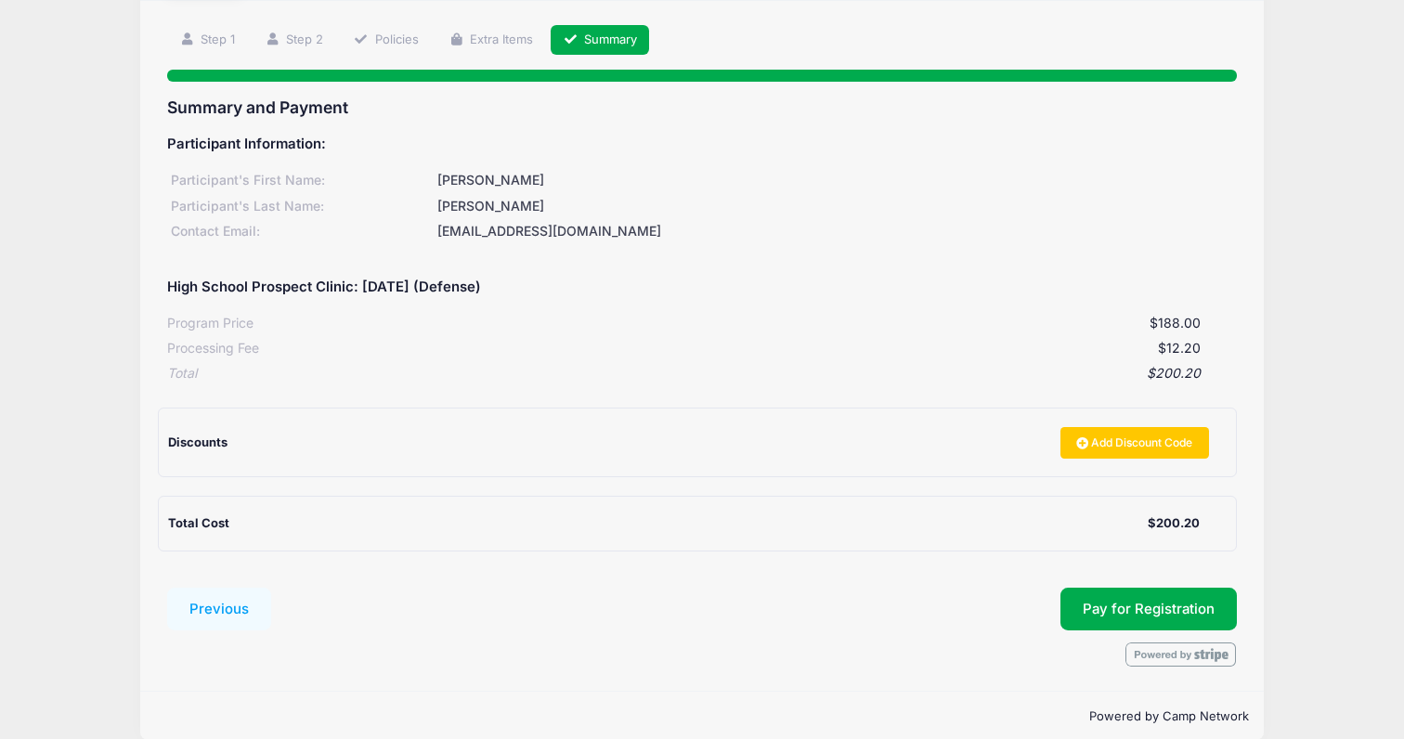
scroll to position [141, 0]
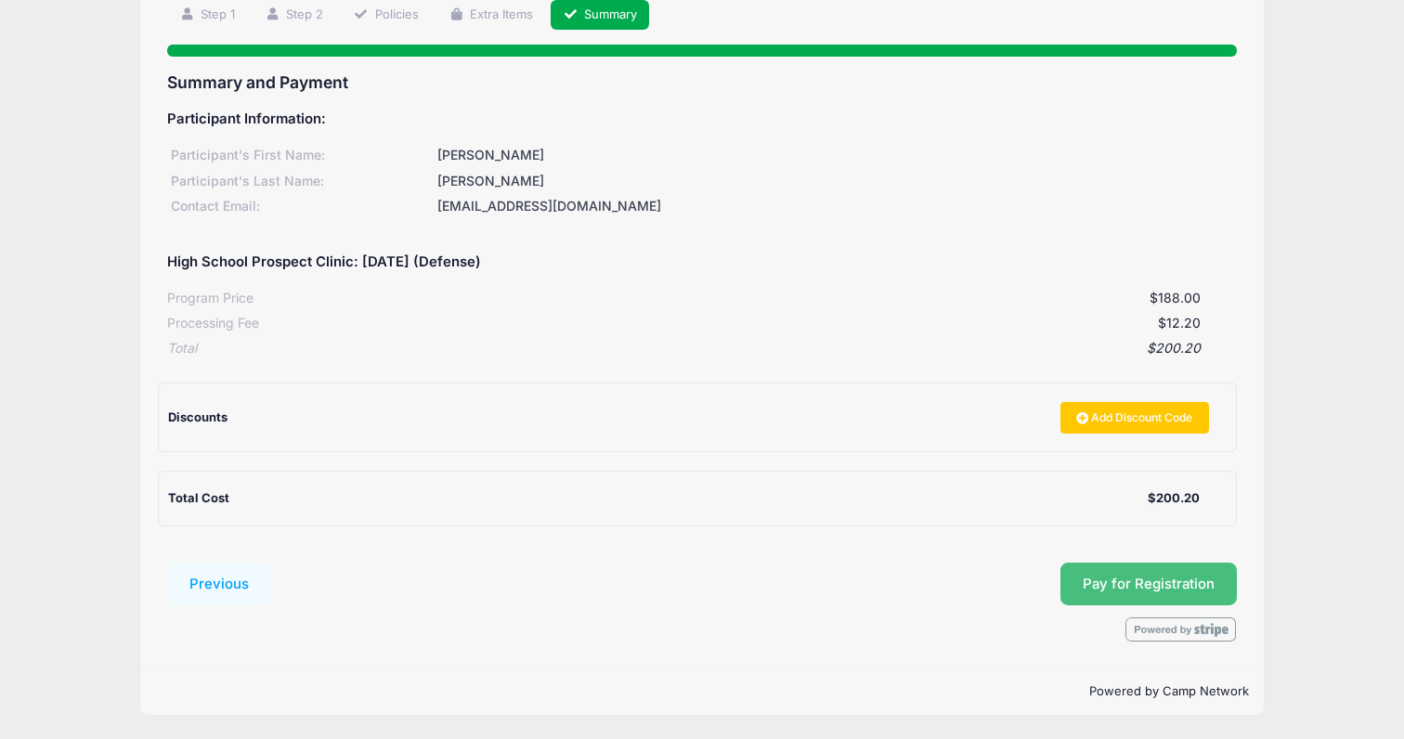
click at [1114, 572] on button "Pay for Registration" at bounding box center [1148, 584] width 176 height 43
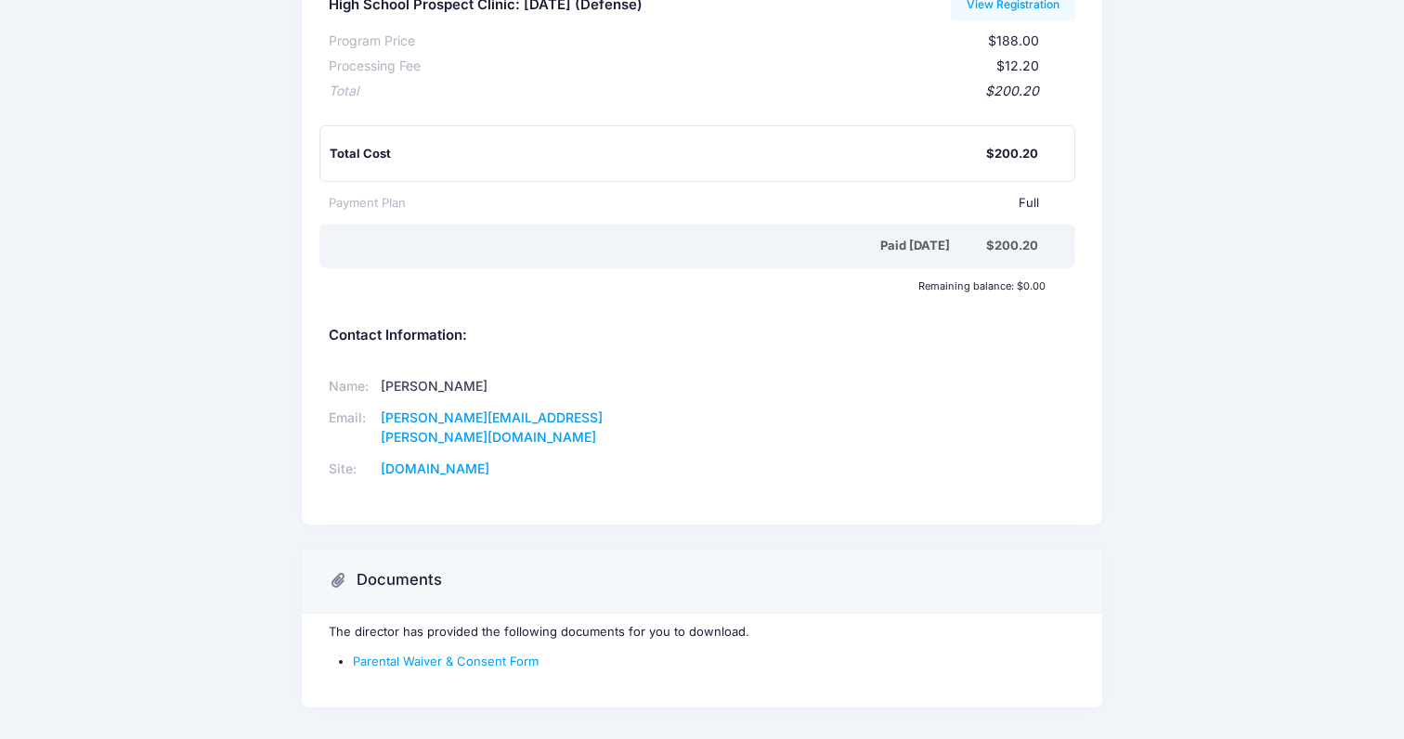
scroll to position [288, 0]
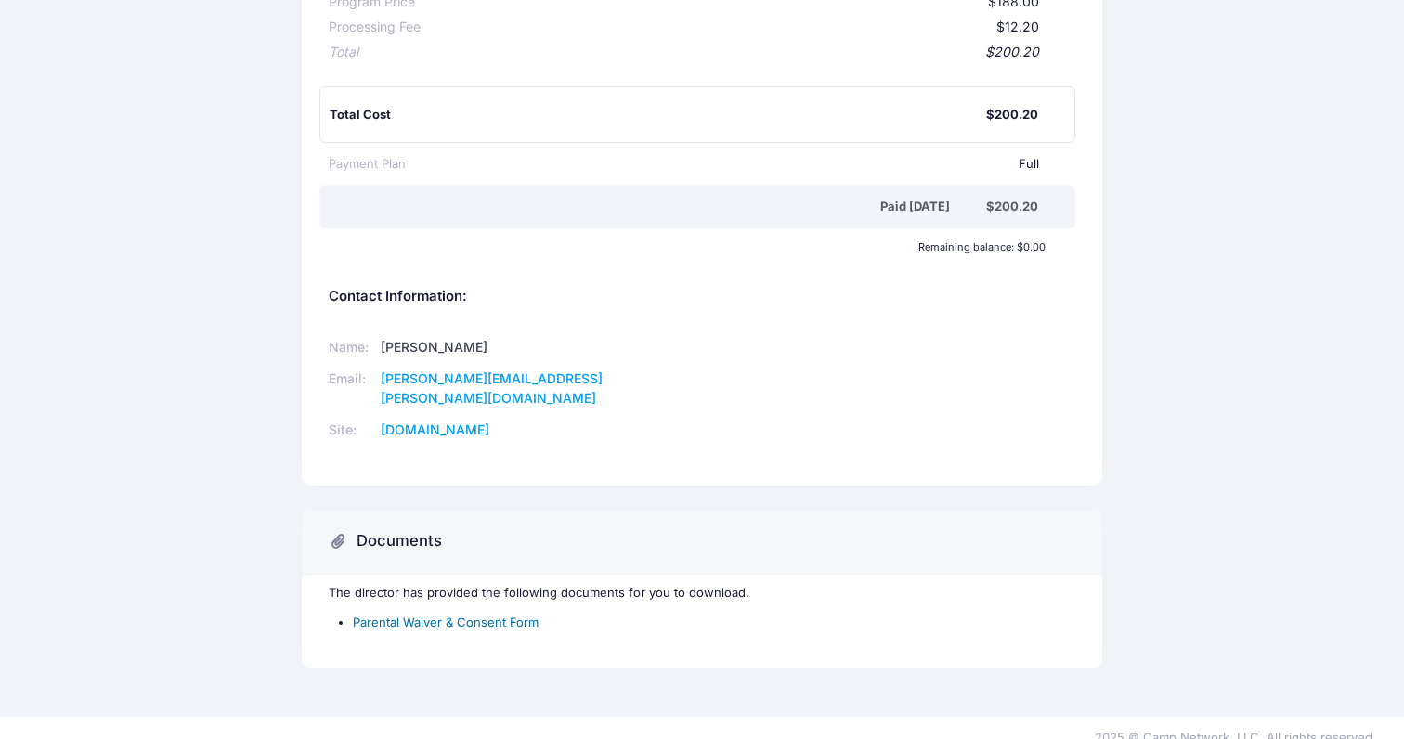
click at [488, 615] on link "Parental Waiver & Consent Form" at bounding box center [446, 622] width 186 height 15
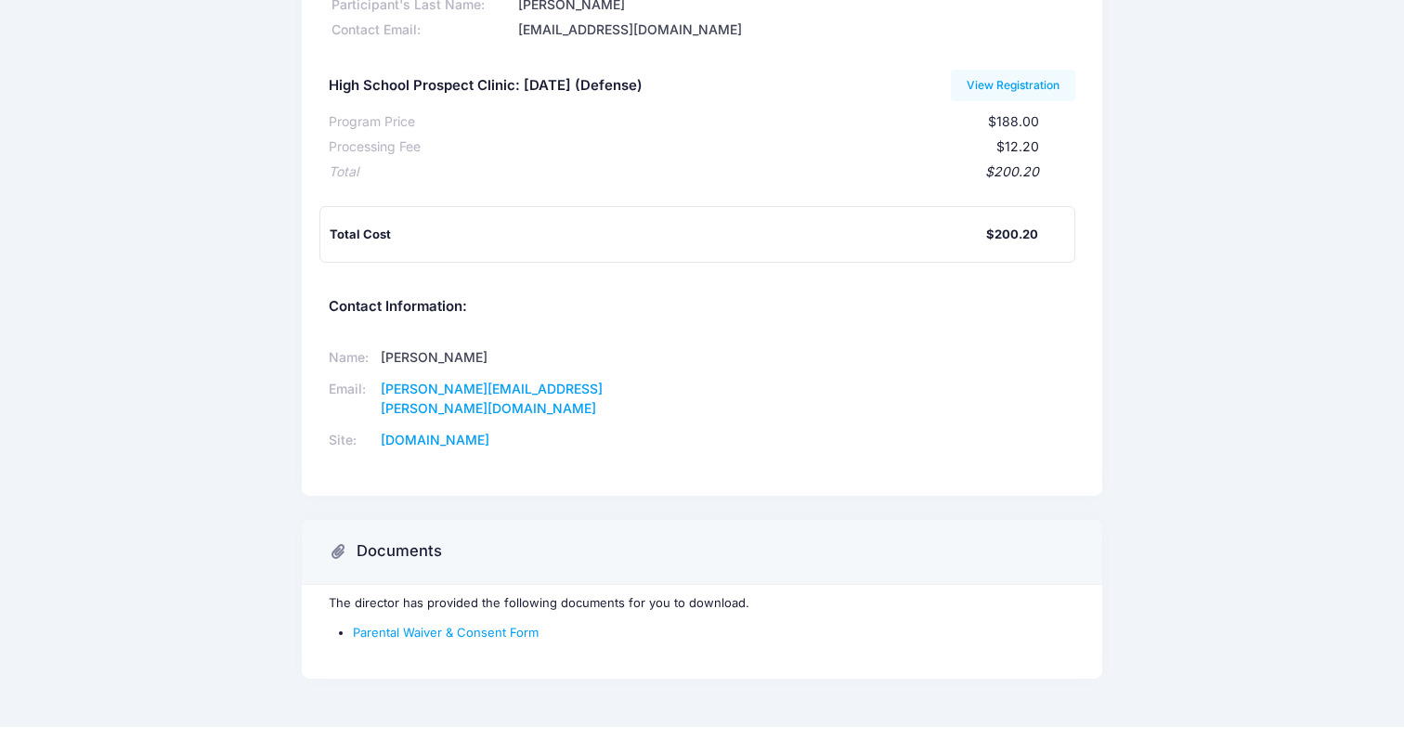
scroll to position [168, 0]
click at [489, 432] on link "[DOMAIN_NAME]" at bounding box center [435, 440] width 109 height 16
